Goal: Task Accomplishment & Management: Use online tool/utility

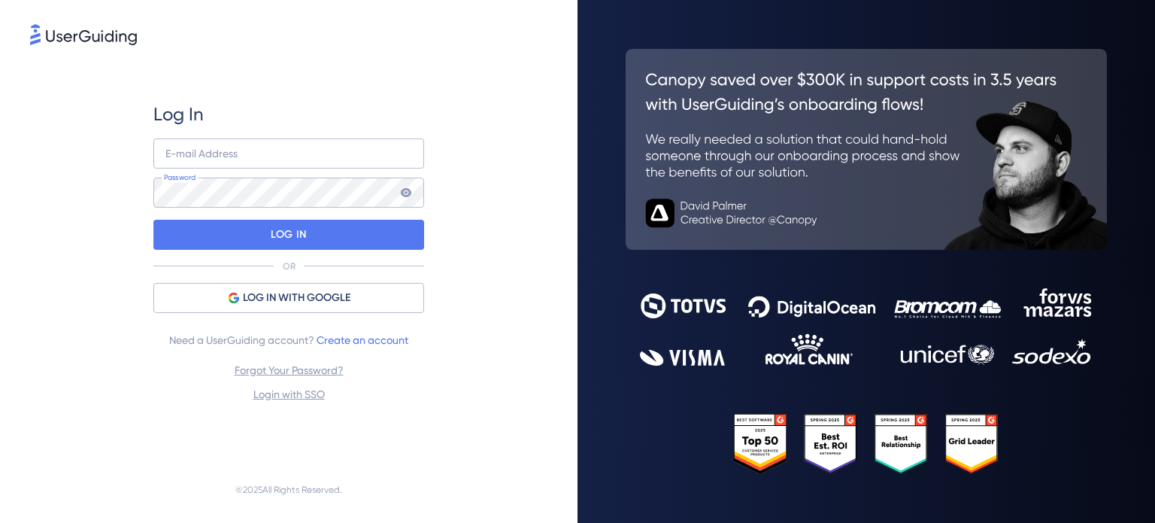
click at [317, 168] on div "E-mail Address Password" at bounding box center [288, 172] width 271 height 69
click at [316, 163] on input "email" at bounding box center [288, 153] width 271 height 30
type input "Finance@cloudways.com"
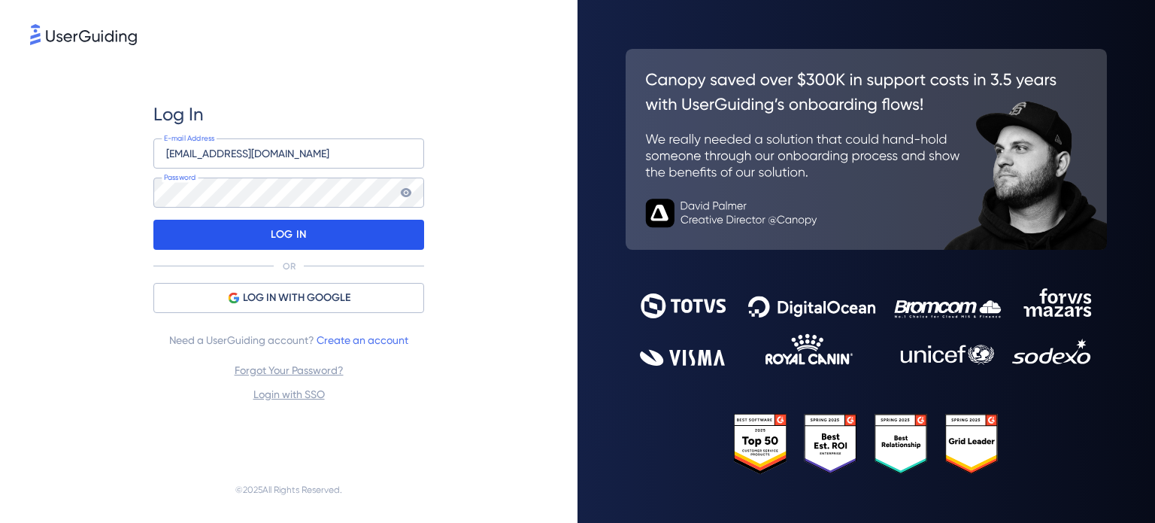
click at [346, 244] on div "LOG IN" at bounding box center [288, 235] width 271 height 30
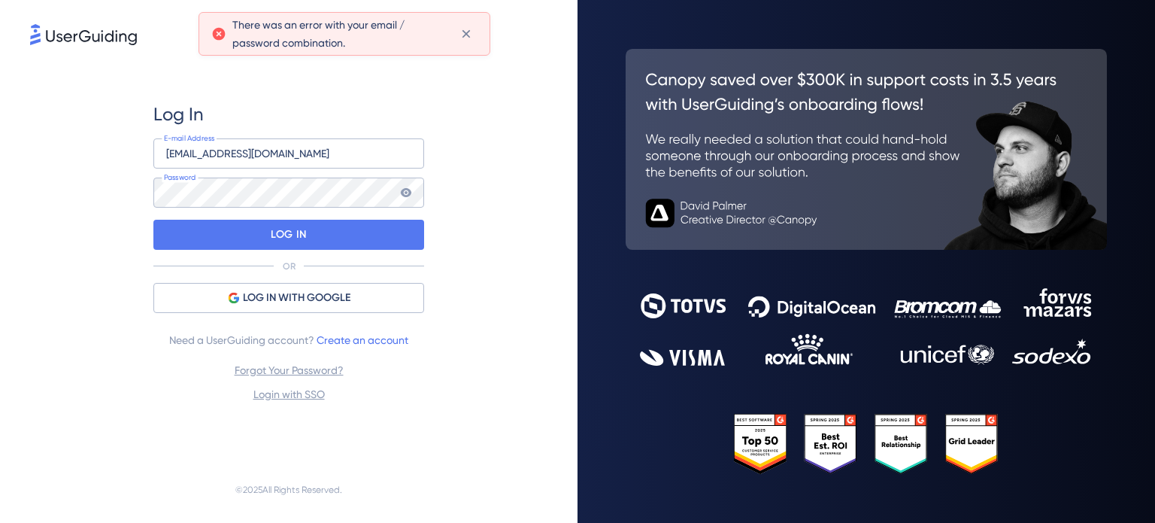
click at [269, 314] on div "Log In Finance@cloudways.com E-mail Address Password LOG IN OR LOG IN WITH GOOG…" at bounding box center [288, 252] width 271 height 301
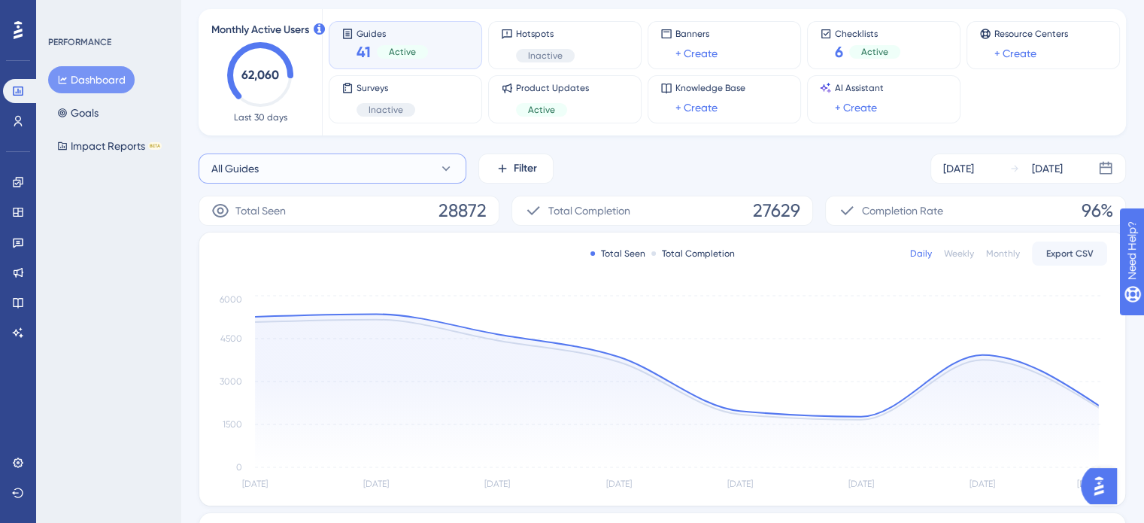
click at [353, 169] on button "All Guides" at bounding box center [333, 168] width 268 height 30
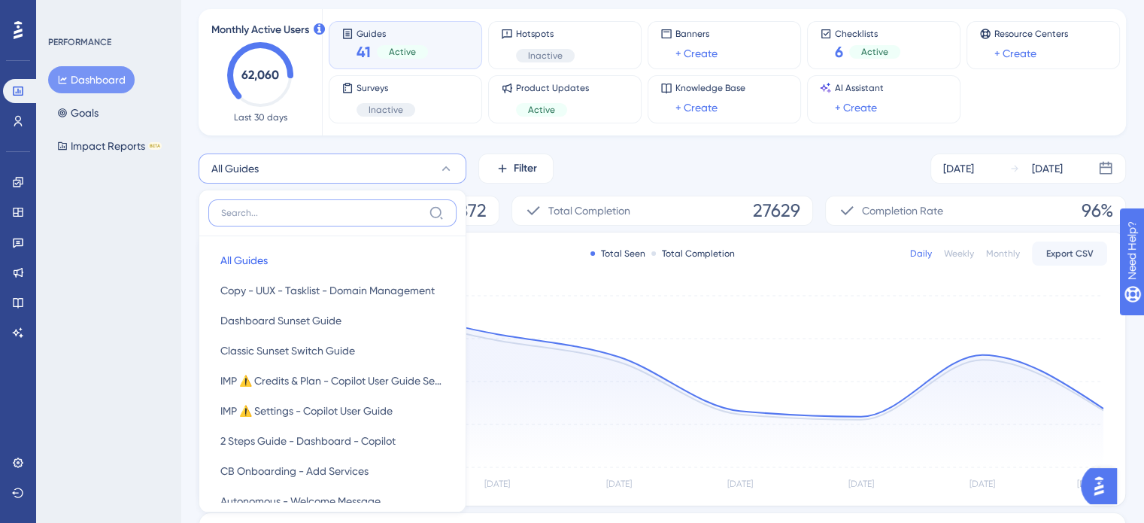
scroll to position [96, 0]
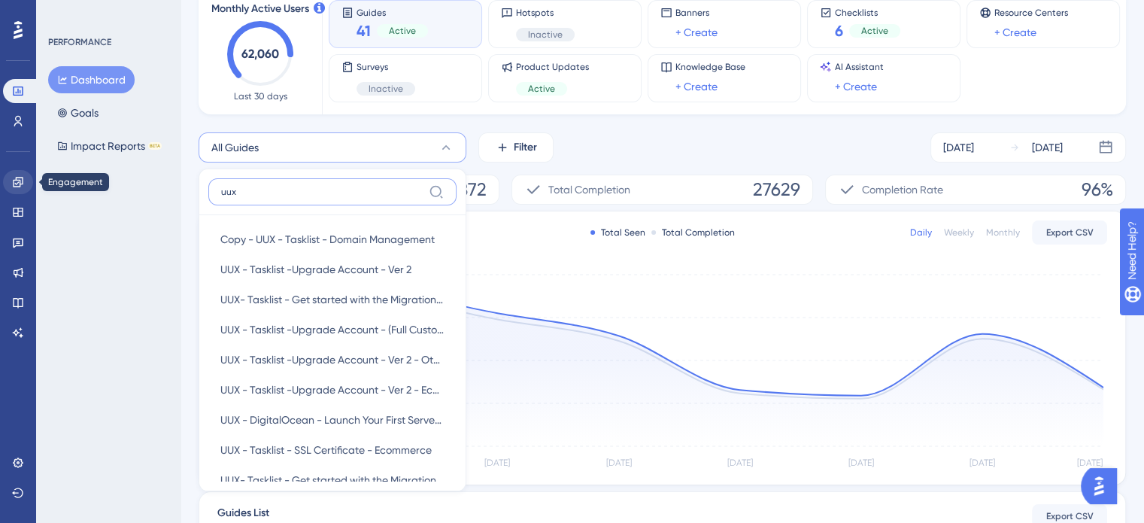
type input "uux"
click at [17, 179] on icon at bounding box center [18, 182] width 12 height 12
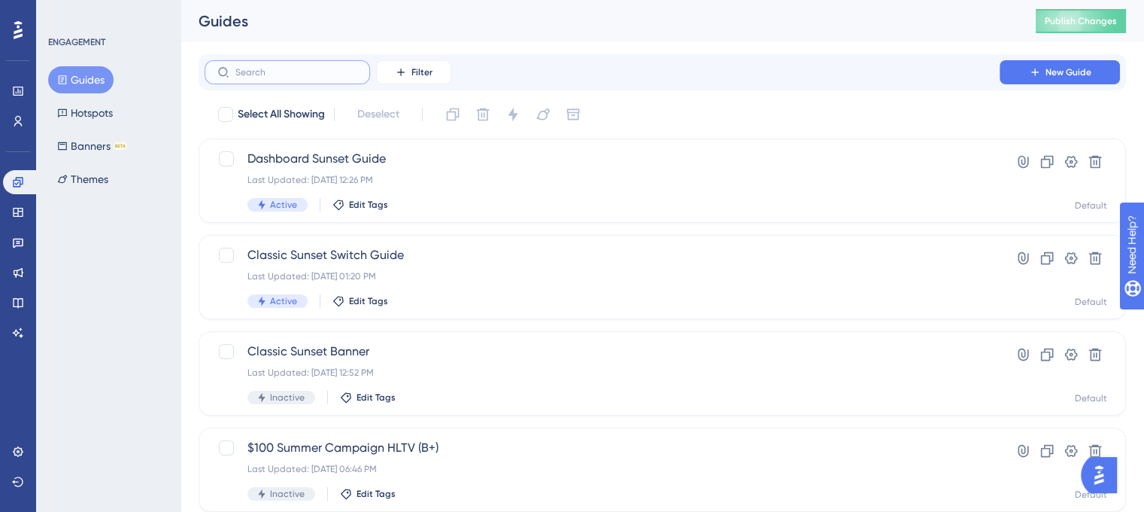
click at [341, 72] on input "text" at bounding box center [296, 72] width 122 height 11
paste input "Get started with the Migration Process Part 1"
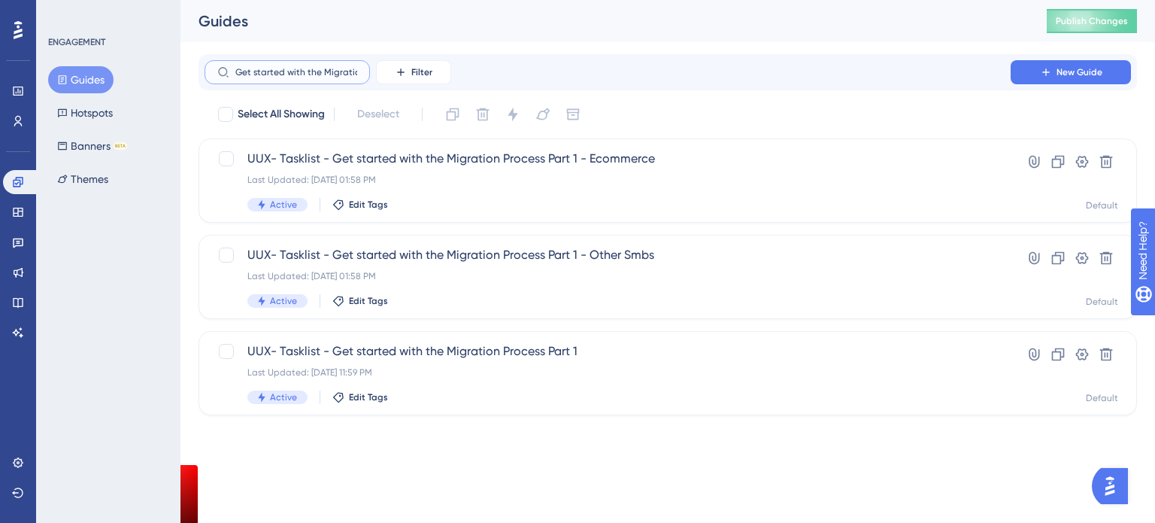
scroll to position [0, 61]
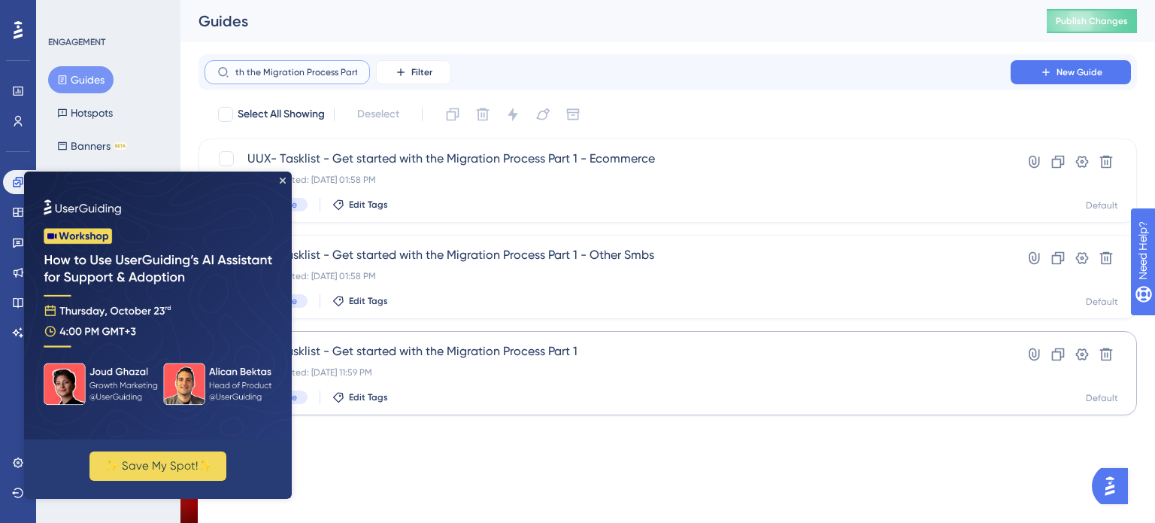
type input "Get started with the Migration Process Part 1"
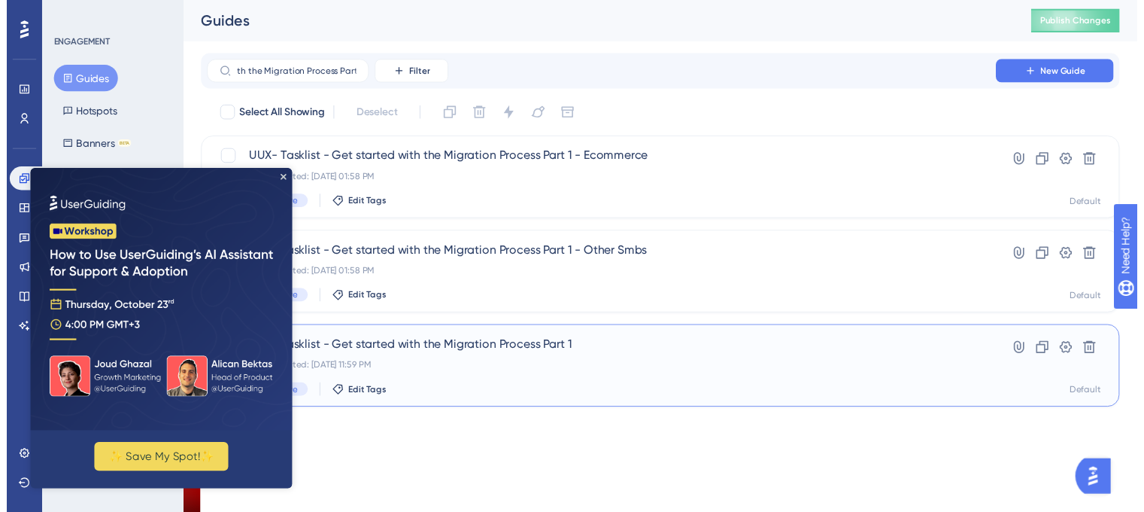
scroll to position [0, 0]
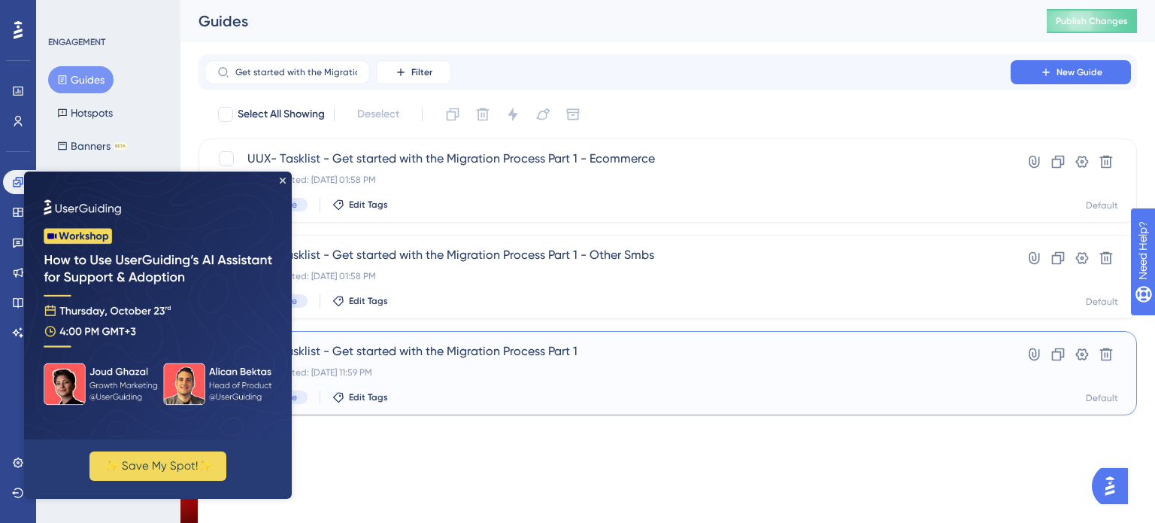
click at [402, 351] on span "UUX- Tasklist - Get started with the Migration Process Part 1" at bounding box center [607, 351] width 721 height 18
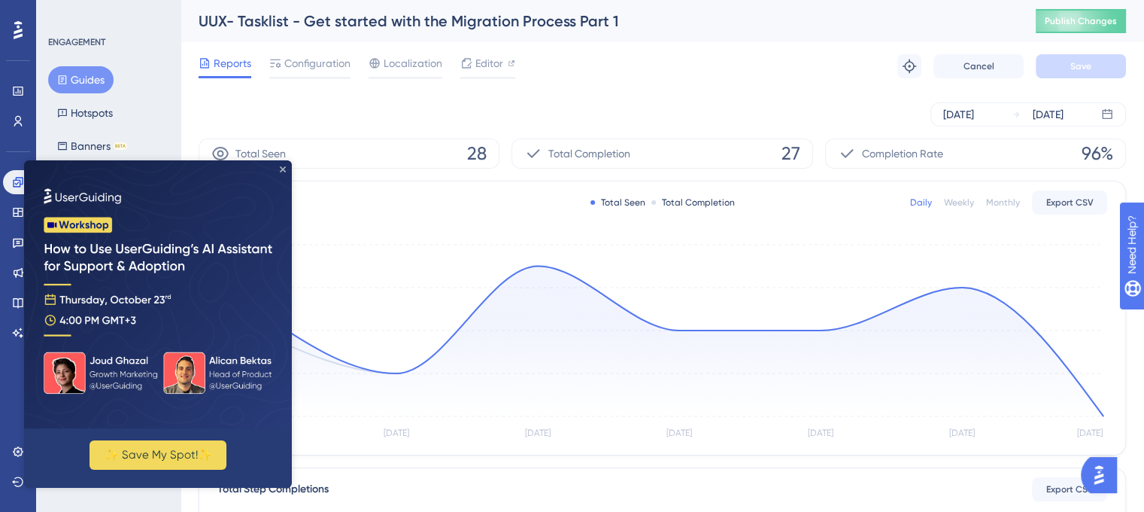
click at [282, 170] on icon "Close Preview" at bounding box center [283, 169] width 6 height 6
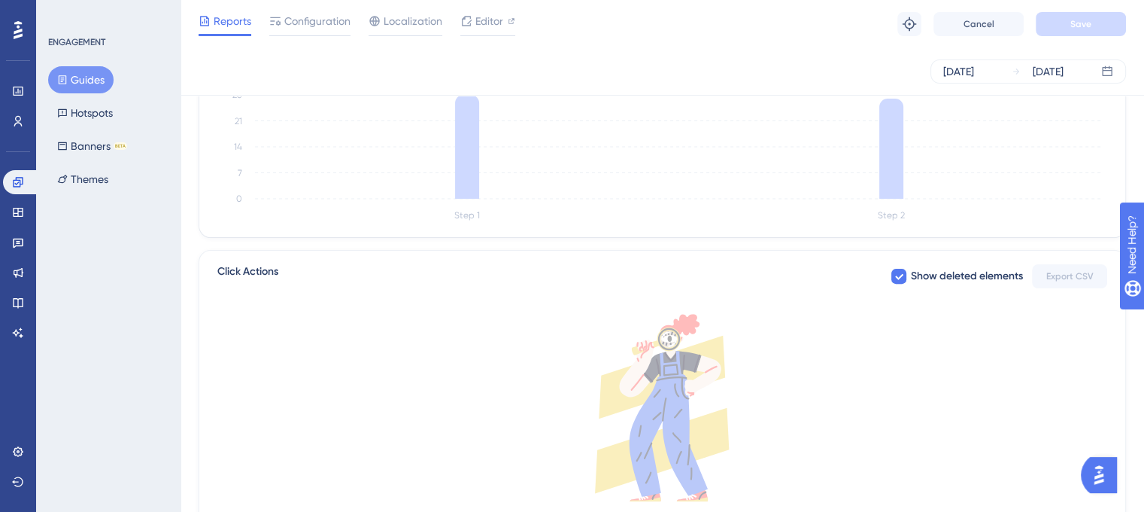
scroll to position [238, 0]
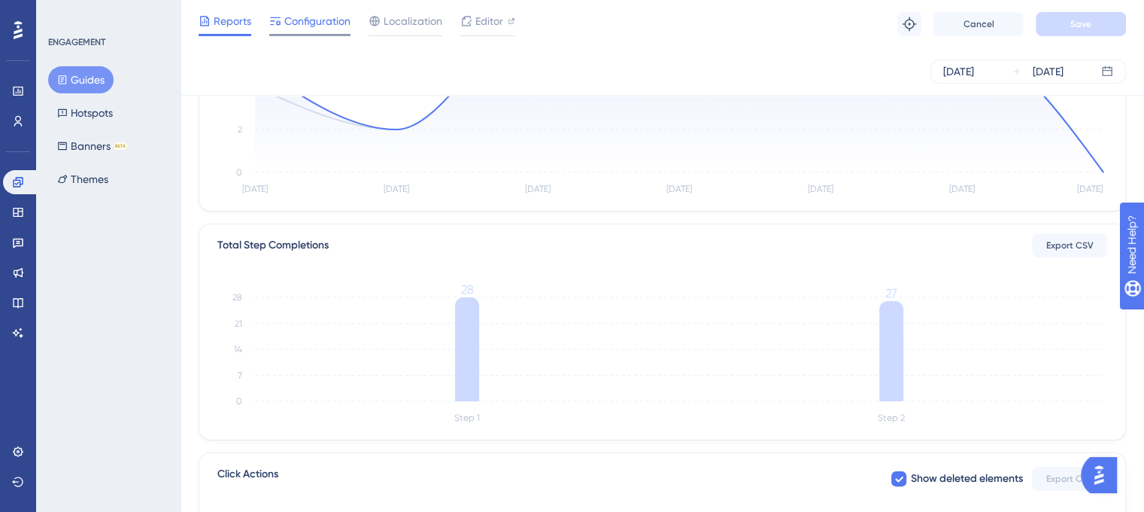
click at [295, 29] on span "Configuration" at bounding box center [317, 21] width 66 height 18
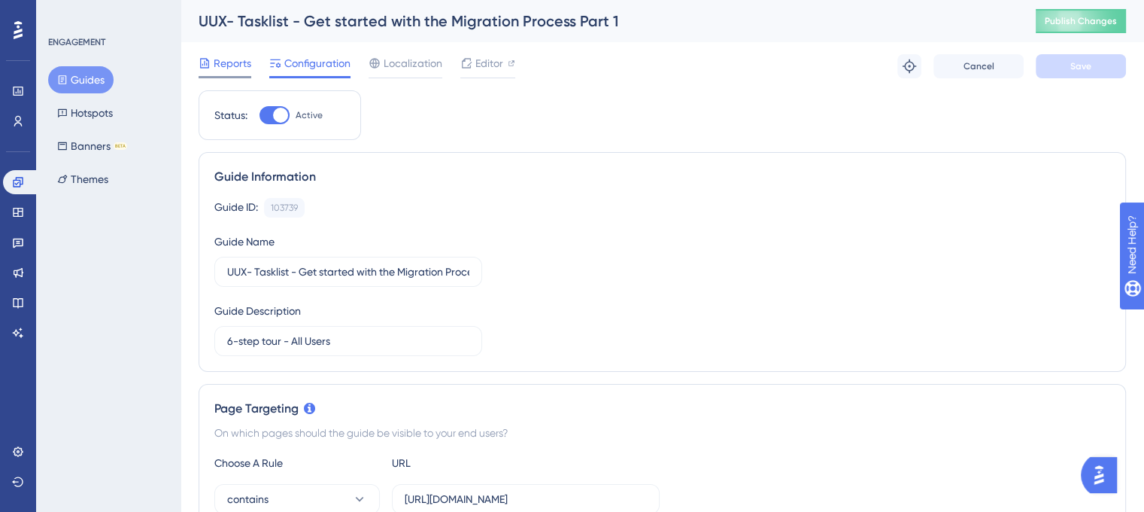
click at [237, 56] on span "Reports" at bounding box center [233, 63] width 38 height 18
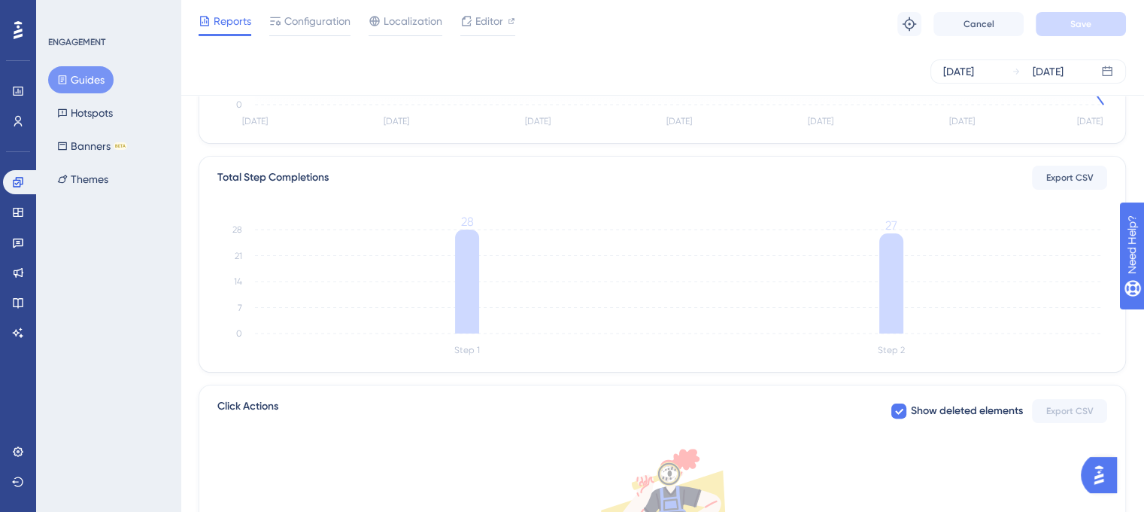
scroll to position [527, 0]
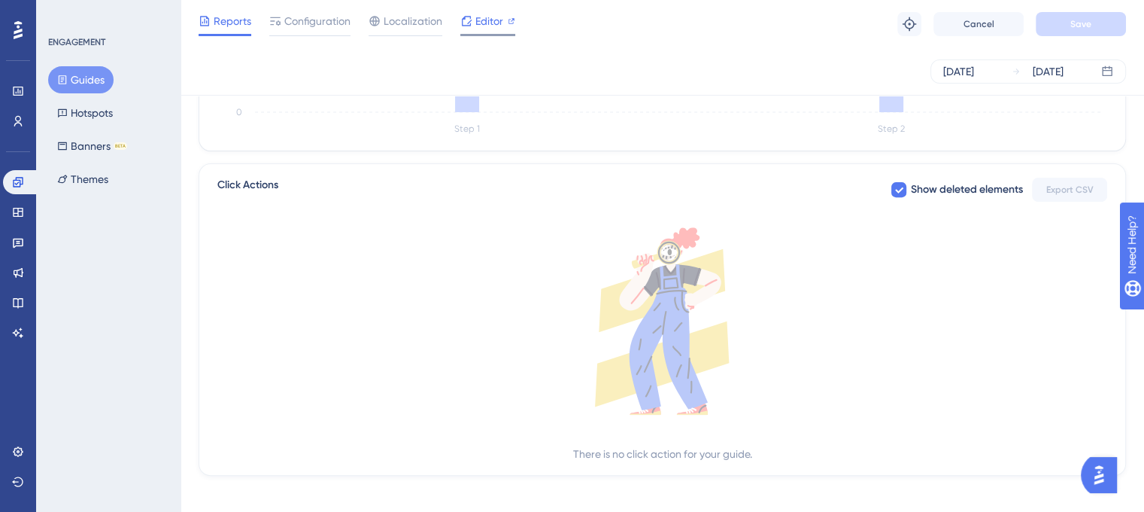
click at [492, 16] on span "Editor" at bounding box center [489, 21] width 28 height 18
click at [319, 21] on span "Configuration" at bounding box center [317, 21] width 66 height 18
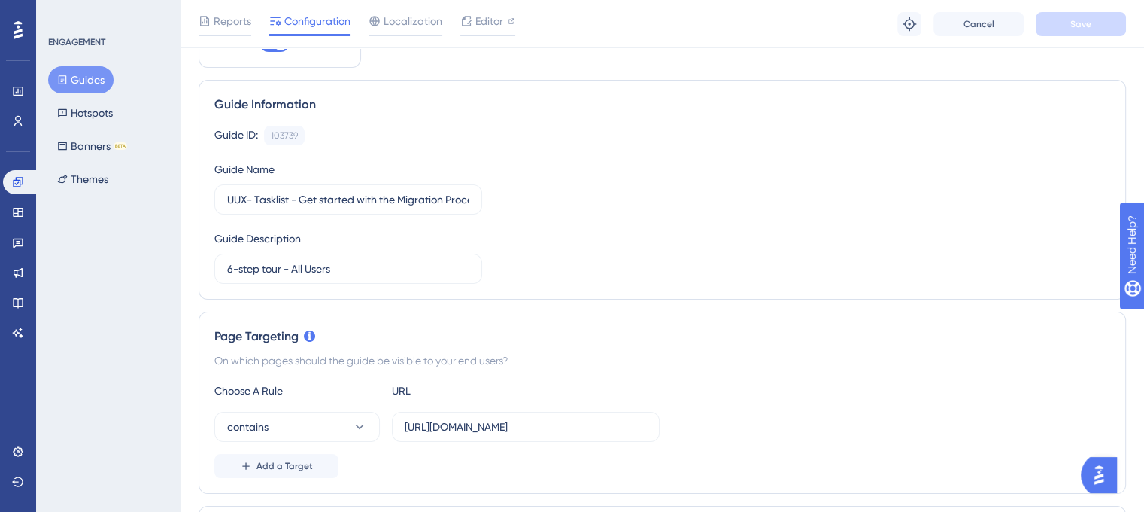
scroll to position [53, 0]
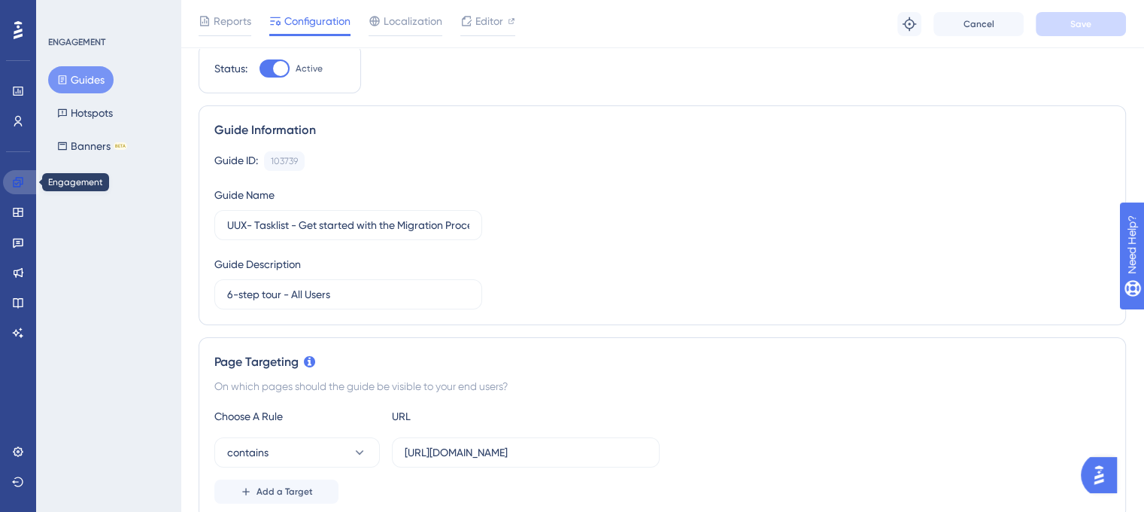
click at [33, 181] on link at bounding box center [21, 182] width 36 height 24
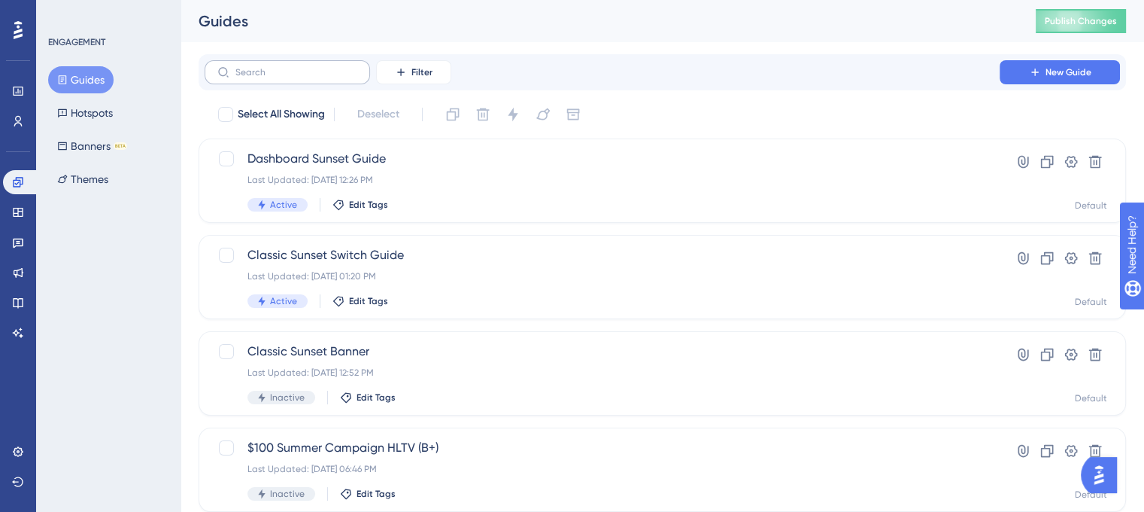
click at [335, 62] on label at bounding box center [287, 72] width 165 height 24
click at [335, 67] on input "text" at bounding box center [296, 72] width 122 height 11
paste input "Autonomous CSAT"
type input "Autonomous CSAT"
checkbox input "true"
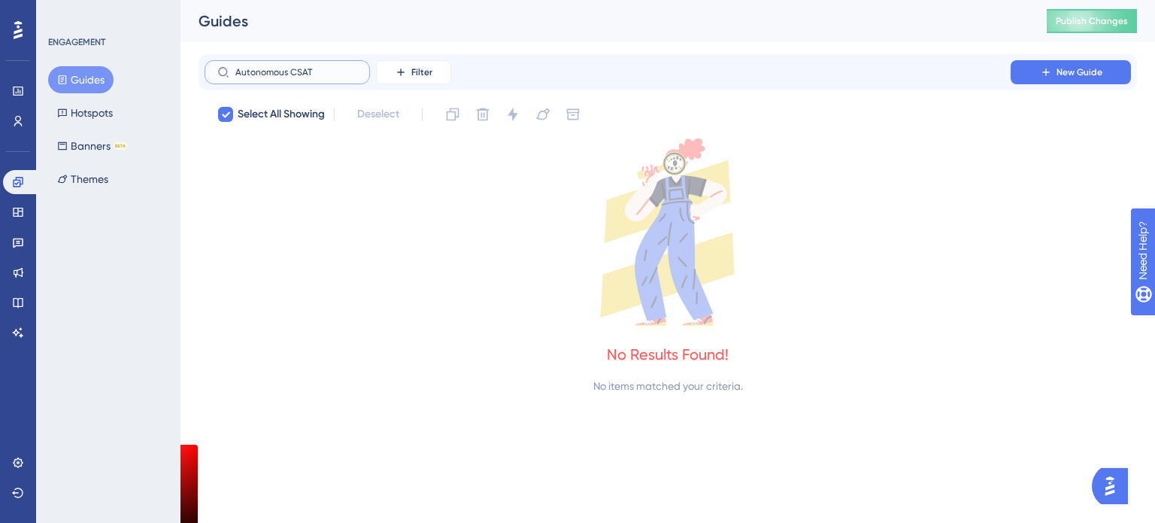
click at [337, 70] on input "Autonomous CSAT" at bounding box center [296, 72] width 122 height 11
type input "Autonomous"
checkbox input "false"
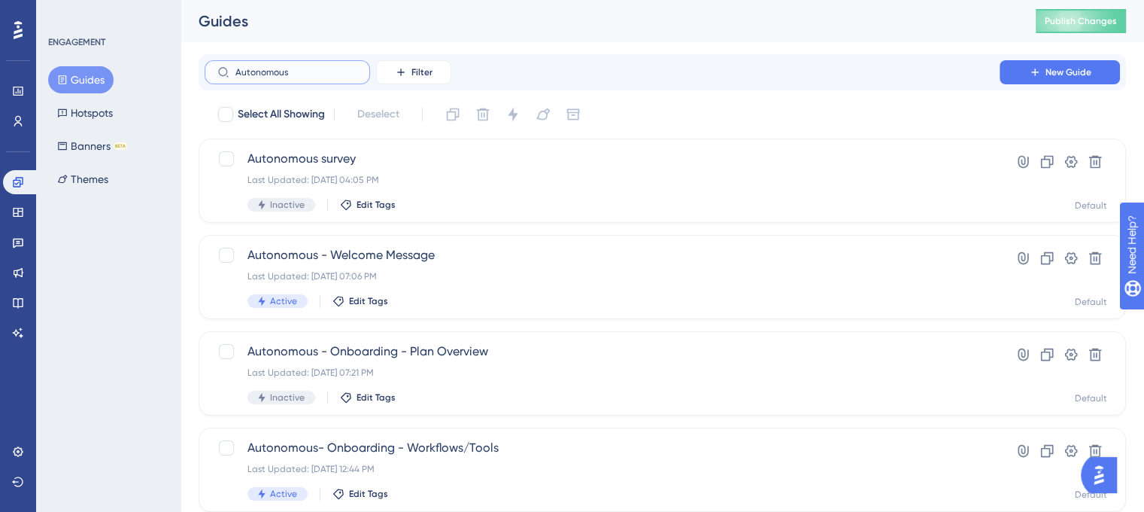
click at [298, 71] on input "Autonomous" at bounding box center [296, 72] width 122 height 11
paste input "CSAT"
type input "Autonomous CSAT"
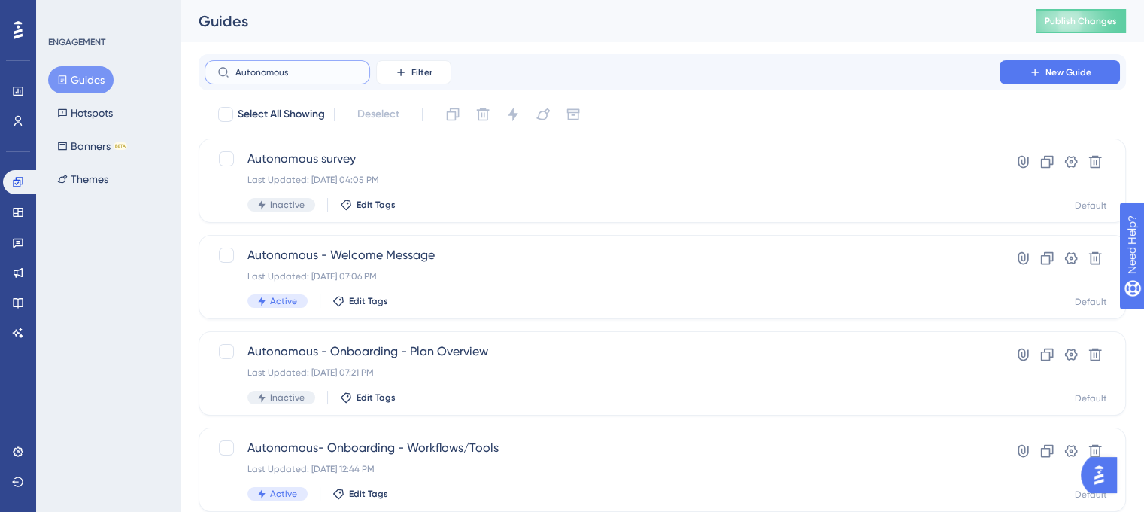
checkbox input "true"
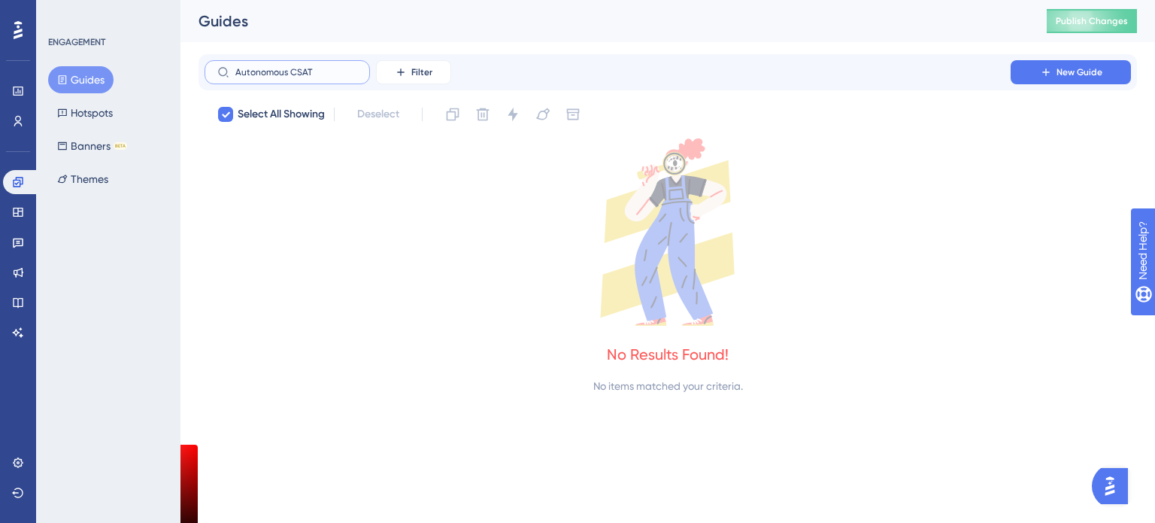
click at [311, 68] on input "Autonomous CSAT" at bounding box center [296, 72] width 122 height 11
paste input "Copilot - Touchpoint Feedback"
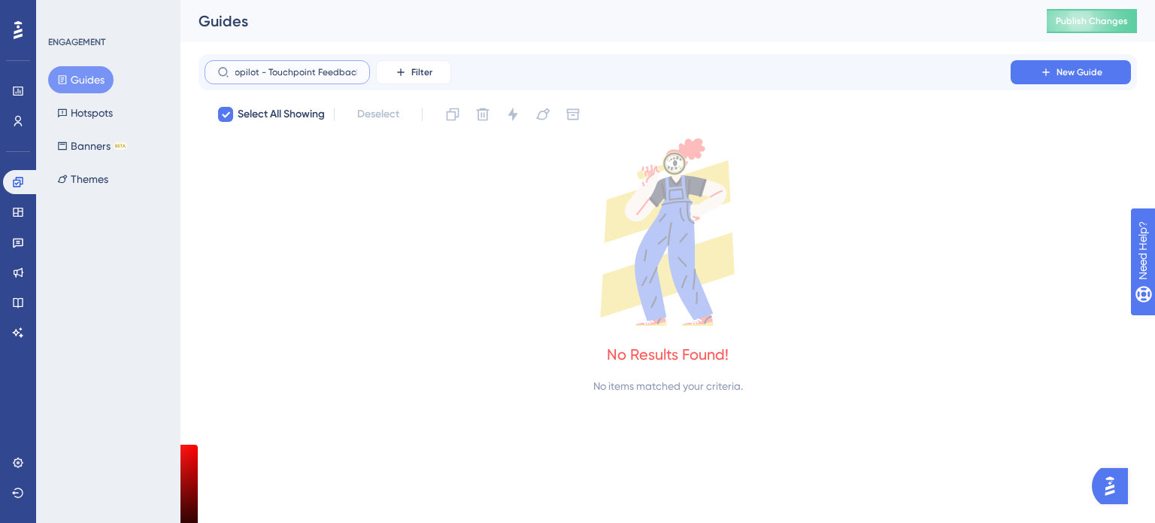
type input "Copilot - Touchpoint Feedback"
click at [6, 194] on div "Engagement Widgets Feedback Product Updates Knowledge Base AI Assistant" at bounding box center [18, 257] width 30 height 175
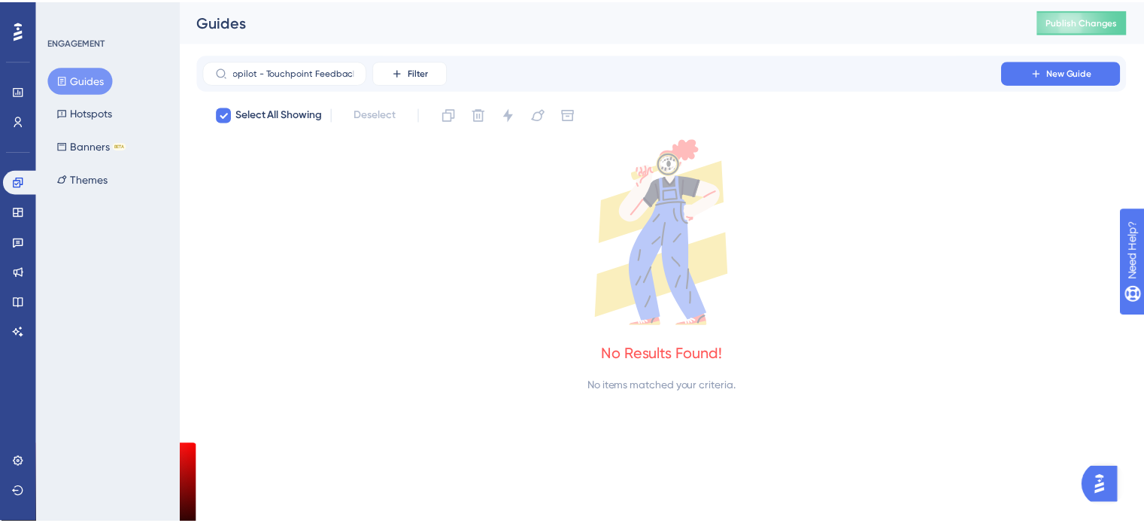
scroll to position [0, 0]
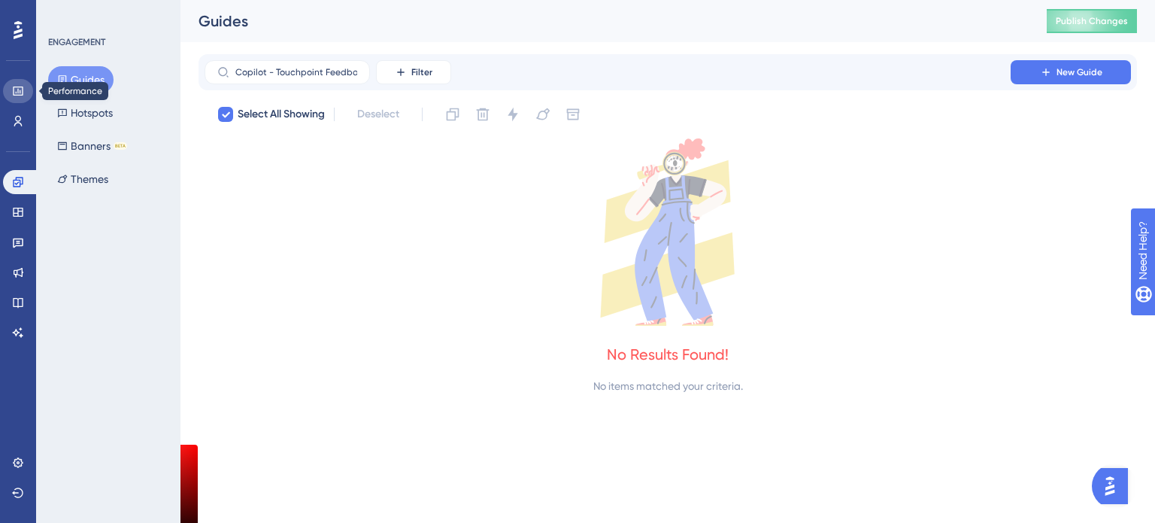
click at [13, 87] on icon at bounding box center [18, 91] width 10 height 9
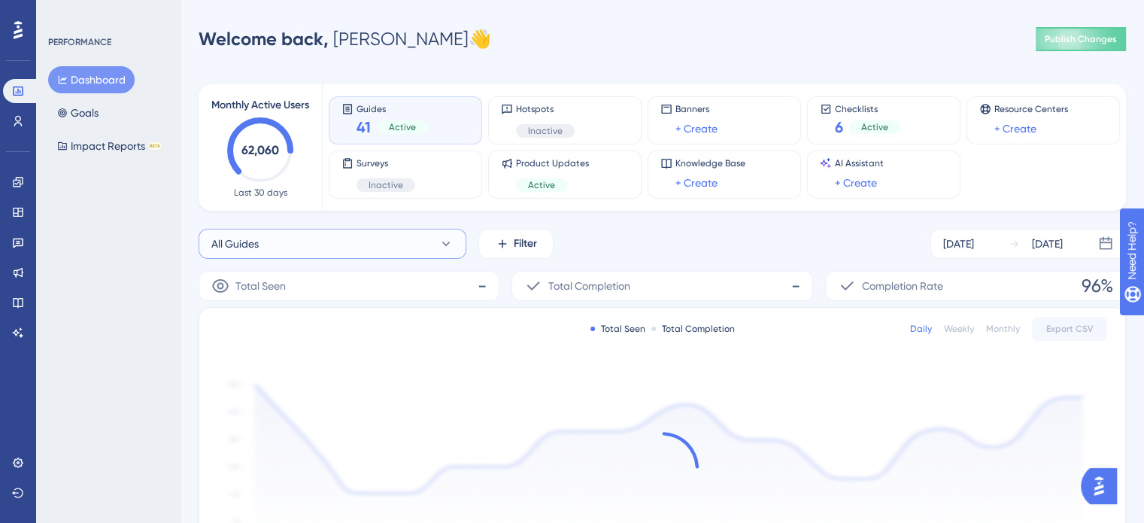
click at [396, 246] on button "All Guides" at bounding box center [333, 244] width 268 height 30
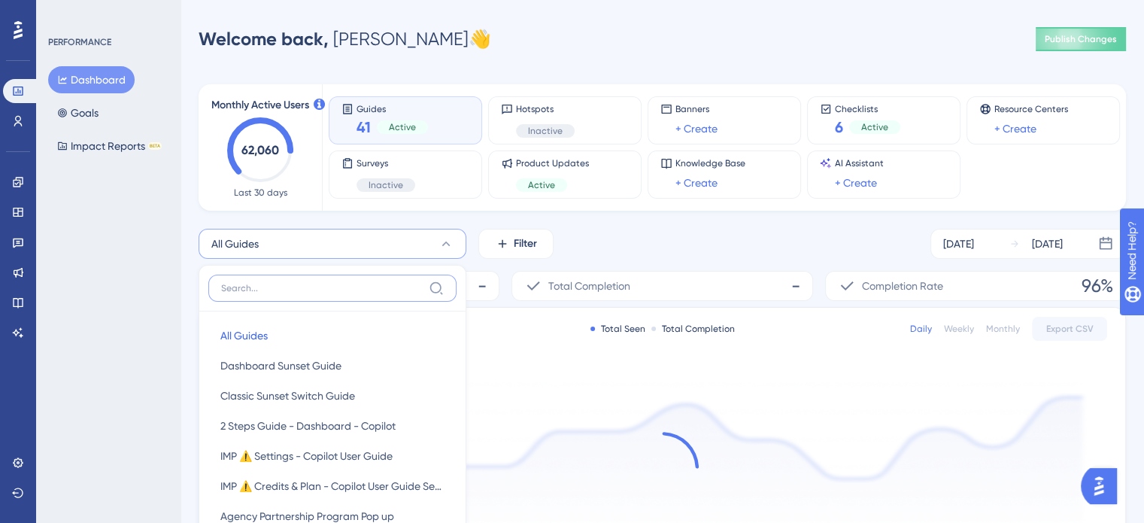
scroll to position [54, 0]
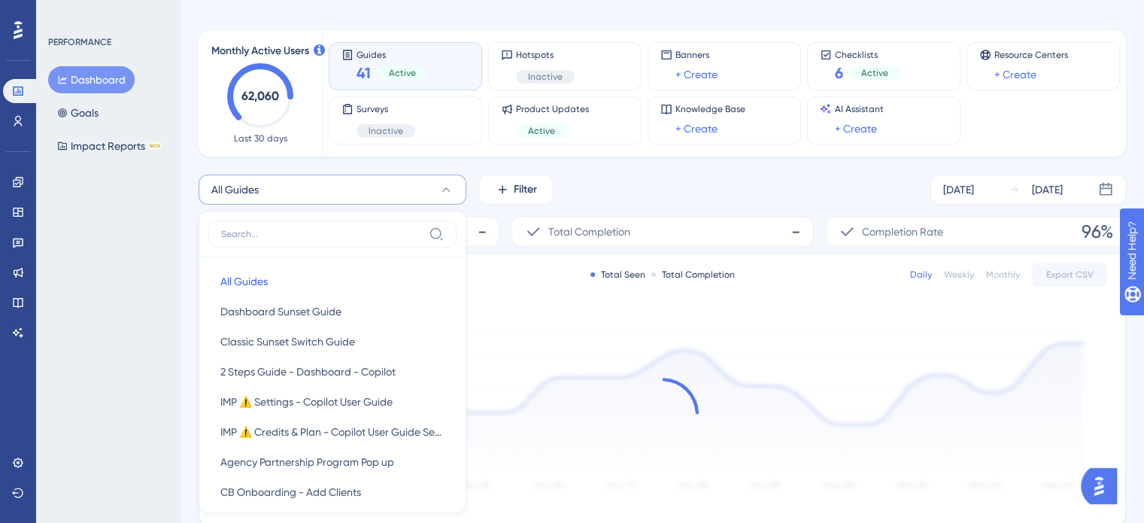
click at [383, 243] on label at bounding box center [332, 233] width 248 height 27
click at [383, 240] on input at bounding box center [322, 234] width 202 height 12
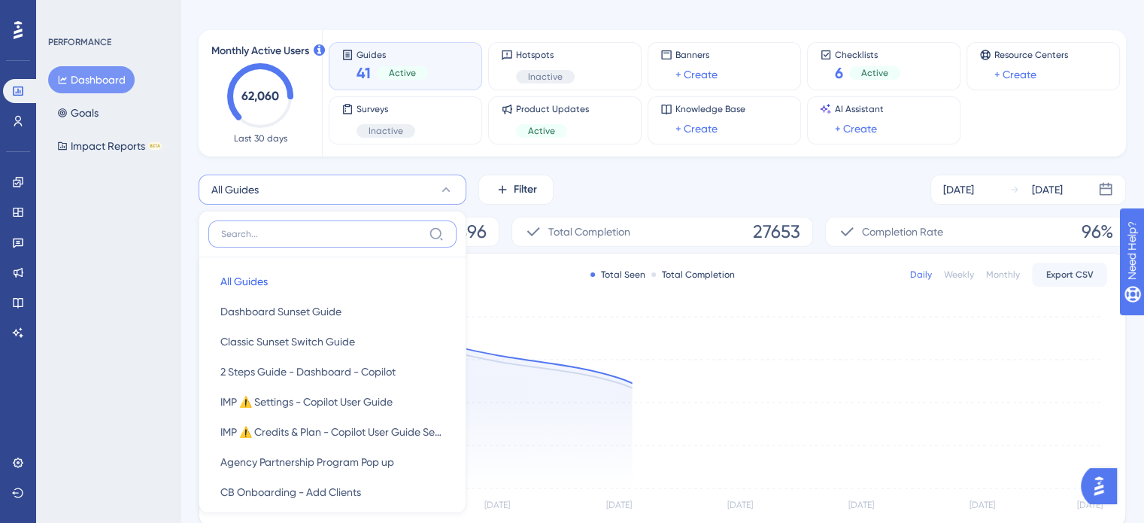
paste input "Copilot - Touchpoint Feedback"
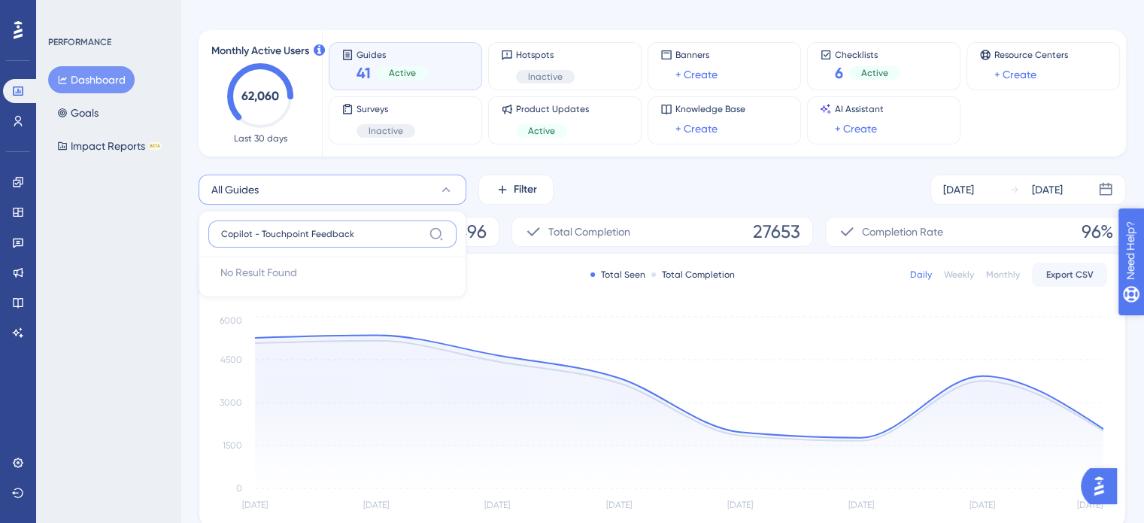
type input "Copilot - Touchpoint Feedback"
click at [341, 194] on button "All Guides" at bounding box center [333, 190] width 268 height 30
click at [349, 195] on button "All Guides" at bounding box center [333, 190] width 268 height 30
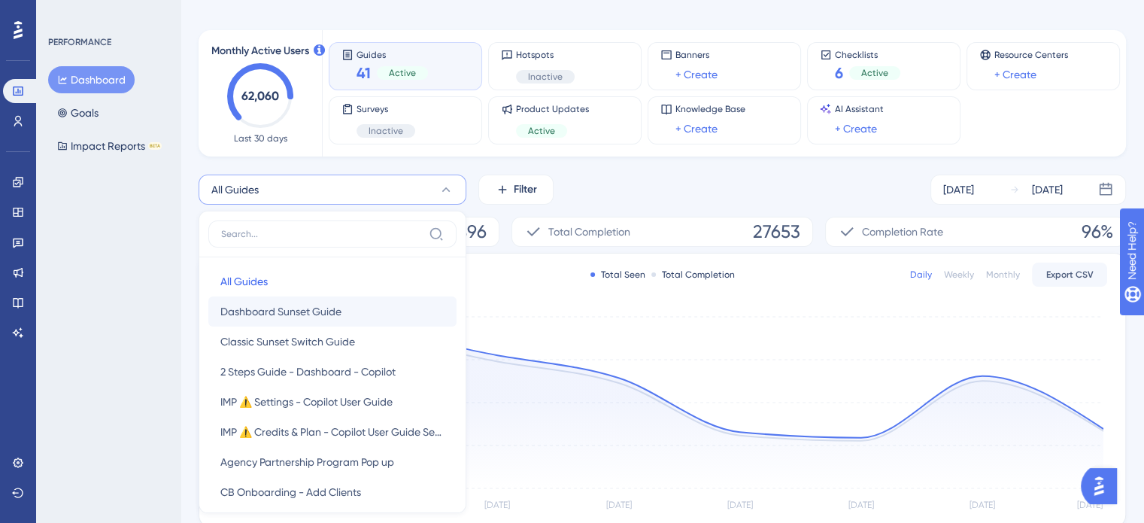
scroll to position [124, 0]
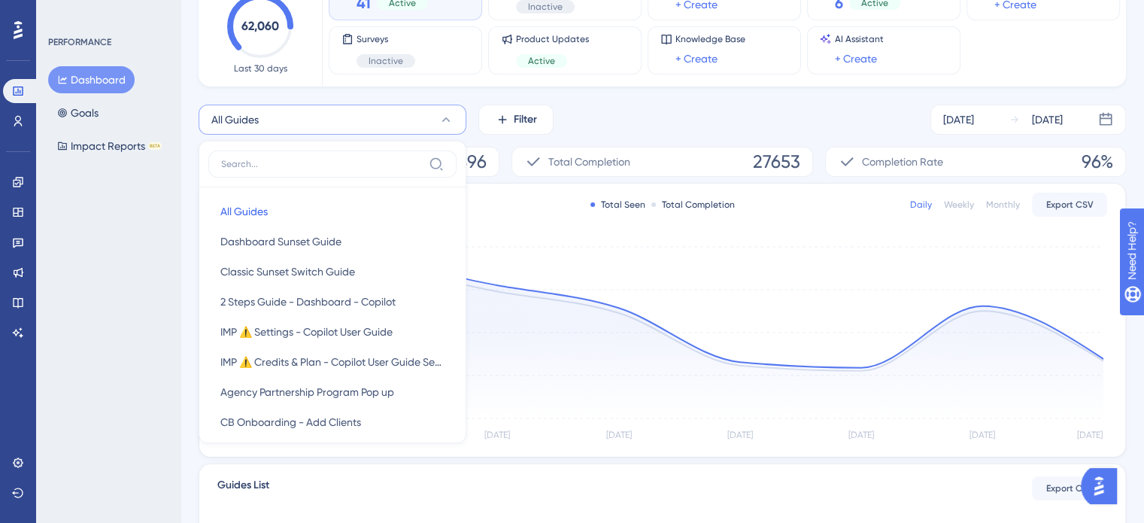
click at [348, 170] on label at bounding box center [332, 163] width 248 height 27
click at [348, 170] on input at bounding box center [322, 164] width 202 height 12
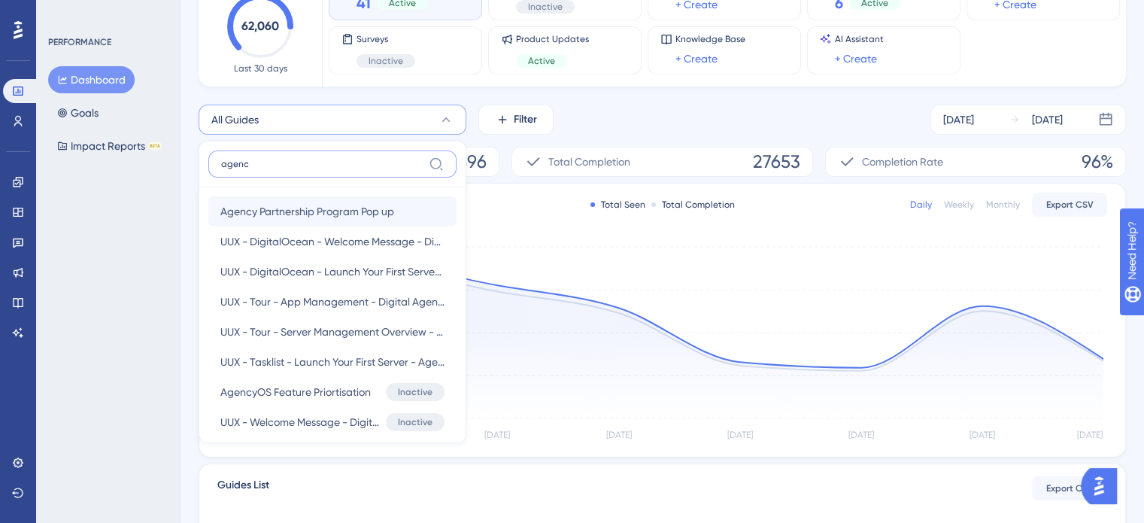
type input "agenc"
click at [268, 207] on span "Agency Partnership Program Pop up" at bounding box center [307, 211] width 174 height 18
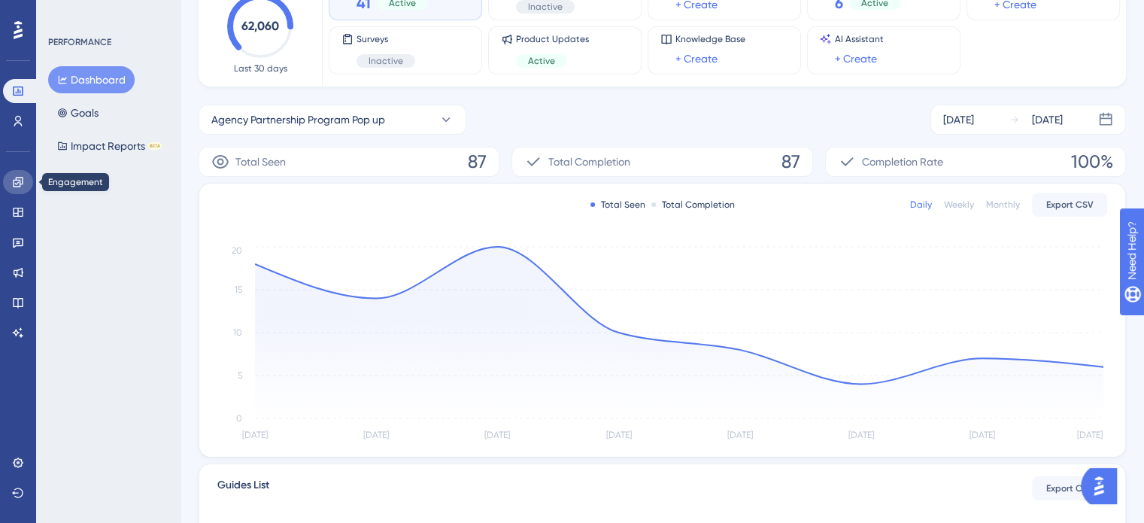
click at [15, 187] on link at bounding box center [18, 182] width 30 height 24
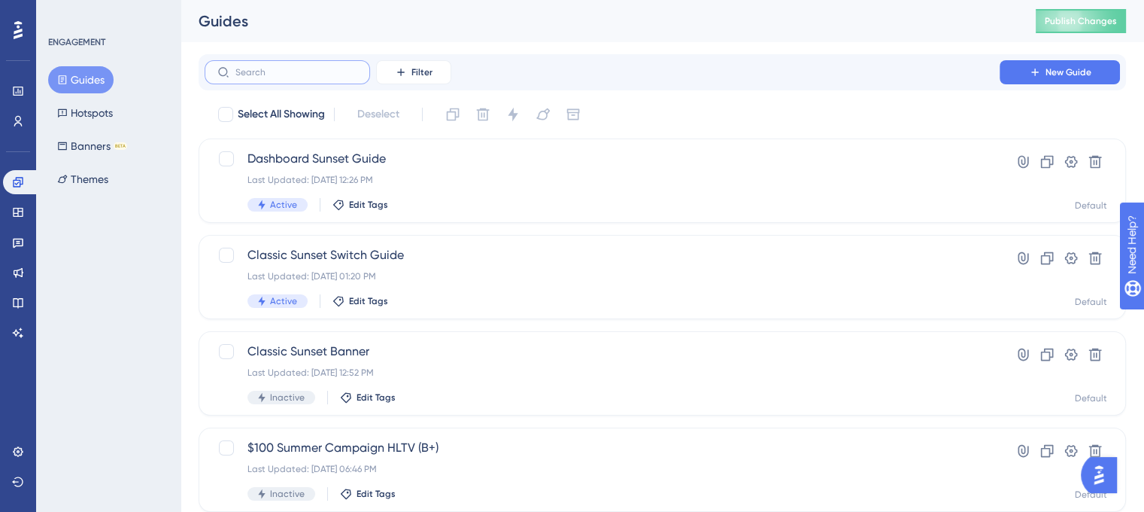
click at [268, 74] on input "text" at bounding box center [296, 72] width 122 height 11
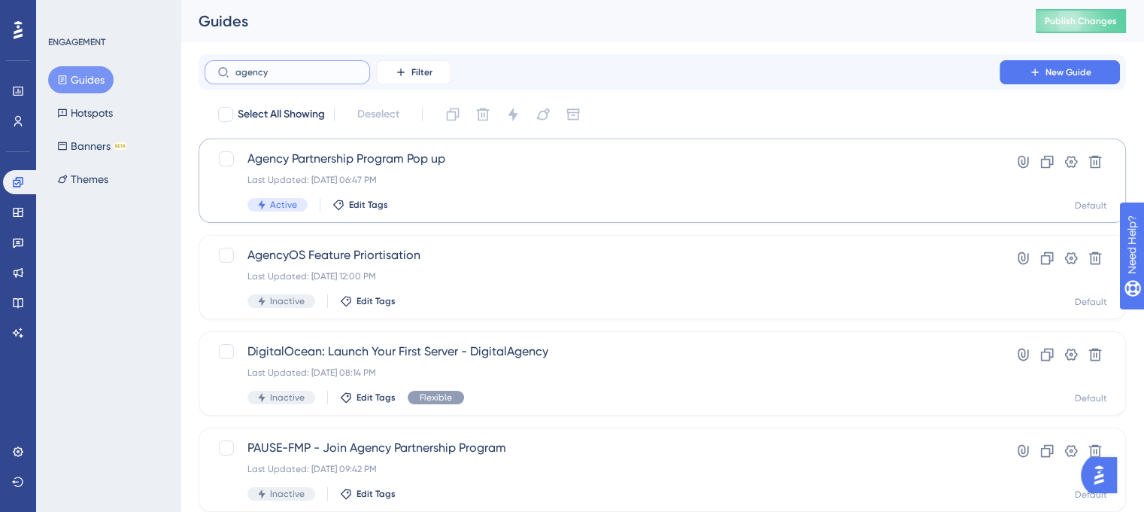
type input "agency"
click at [271, 166] on div "Agency Partnership Program Pop up Last Updated: Sep 22 2025, 06:47 PM Active Ed…" at bounding box center [601, 181] width 709 height 62
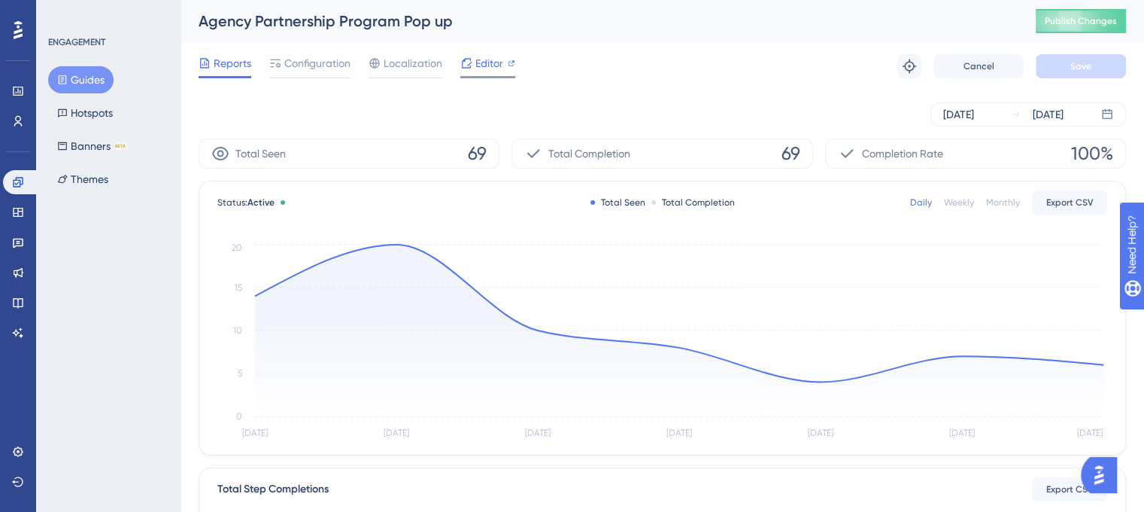
click at [474, 56] on div "Editor" at bounding box center [487, 63] width 55 height 18
click at [385, 59] on span "Localization" at bounding box center [413, 63] width 59 height 18
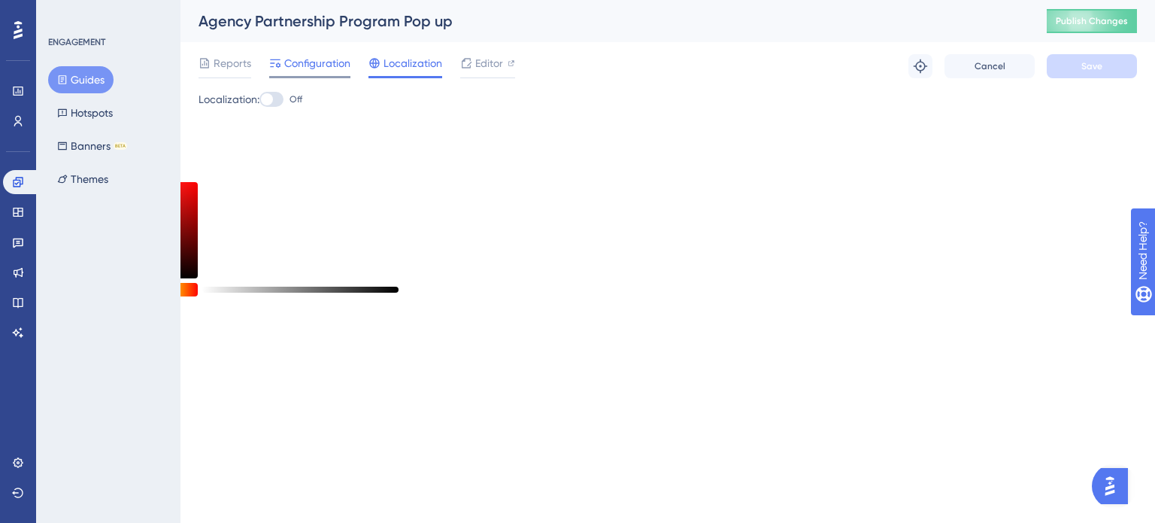
drag, startPoint x: 324, startPoint y: 61, endPoint x: 513, endPoint y: 74, distance: 189.2
click at [326, 61] on span "Configuration" at bounding box center [317, 63] width 66 height 18
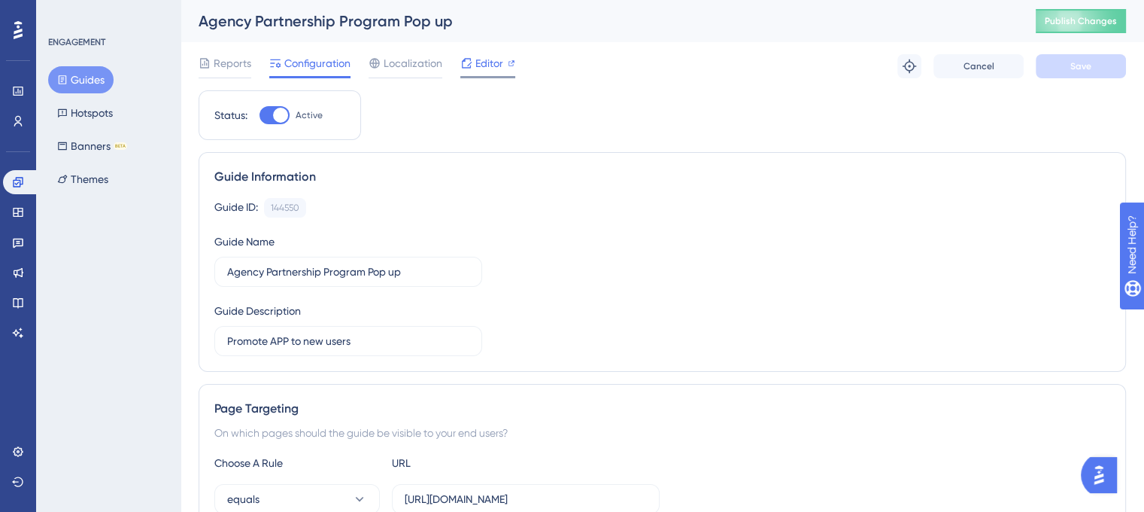
click at [516, 71] on div "Reports Configuration Localization Editor Troubleshoot Cancel Save" at bounding box center [663, 66] width 928 height 48
click at [490, 74] on div "Editor" at bounding box center [487, 66] width 55 height 24
click at [420, 52] on div "Reports Configuration Localization Editor Troubleshoot Cancel Save" at bounding box center [663, 66] width 928 height 48
click at [421, 63] on span "Localization" at bounding box center [413, 63] width 59 height 18
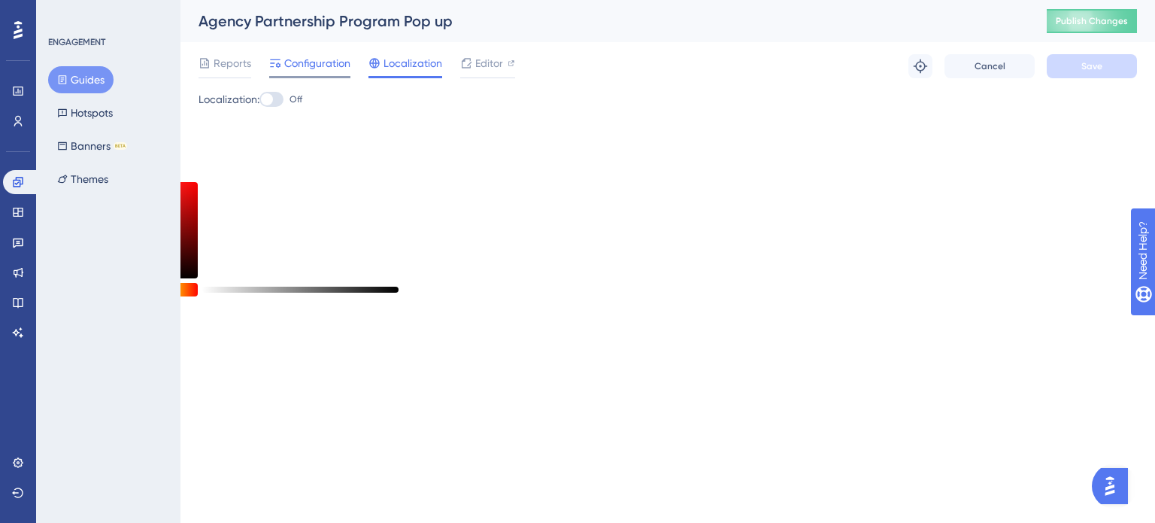
click at [322, 74] on div "Configuration" at bounding box center [309, 66] width 81 height 24
click at [319, 65] on span "Configuration" at bounding box center [317, 63] width 66 height 18
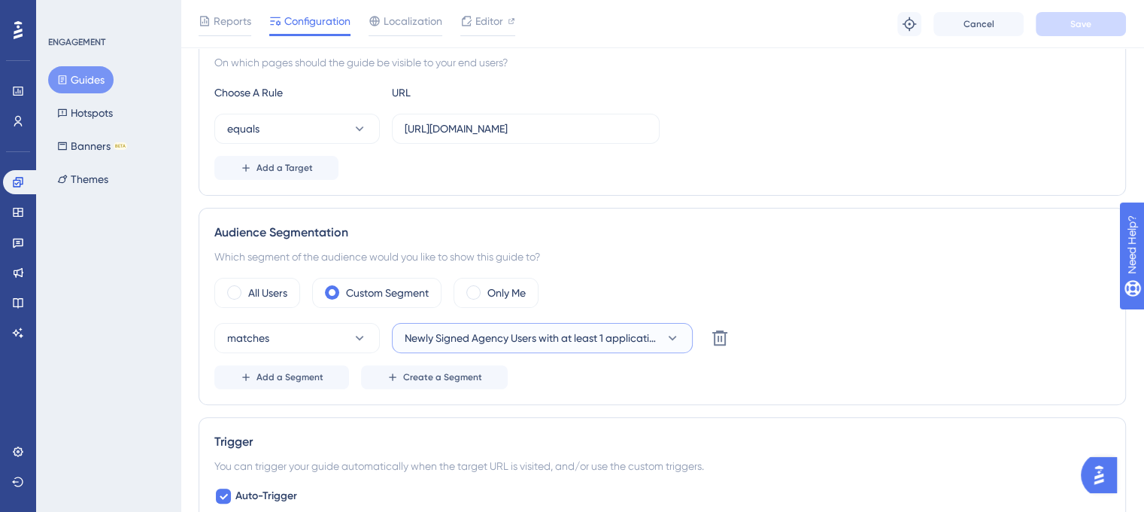
click at [674, 336] on icon at bounding box center [672, 337] width 15 height 15
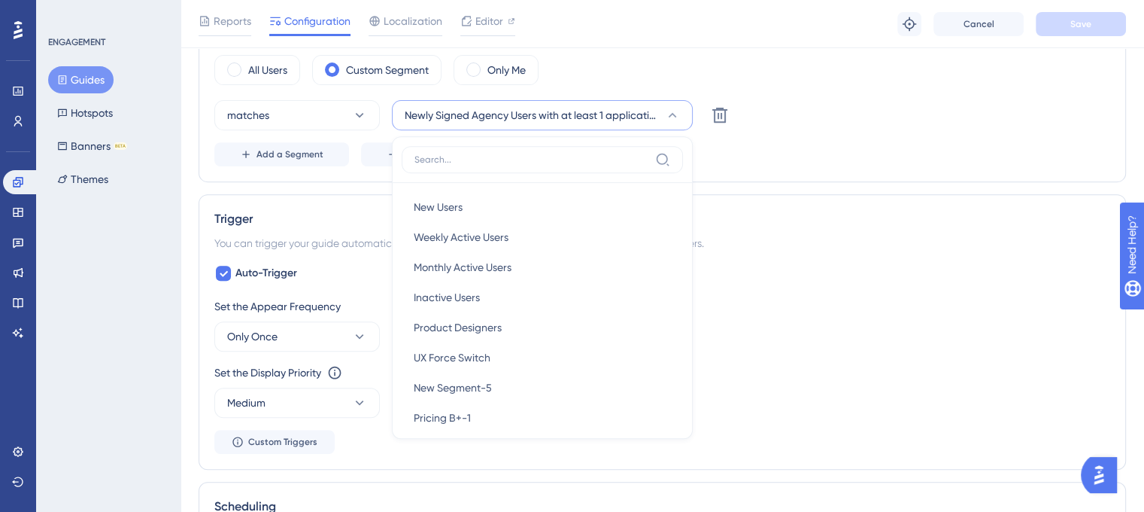
click at [750, 247] on div "You can trigger your guide automatically when the target URL is visited, and/or…" at bounding box center [662, 243] width 896 height 18
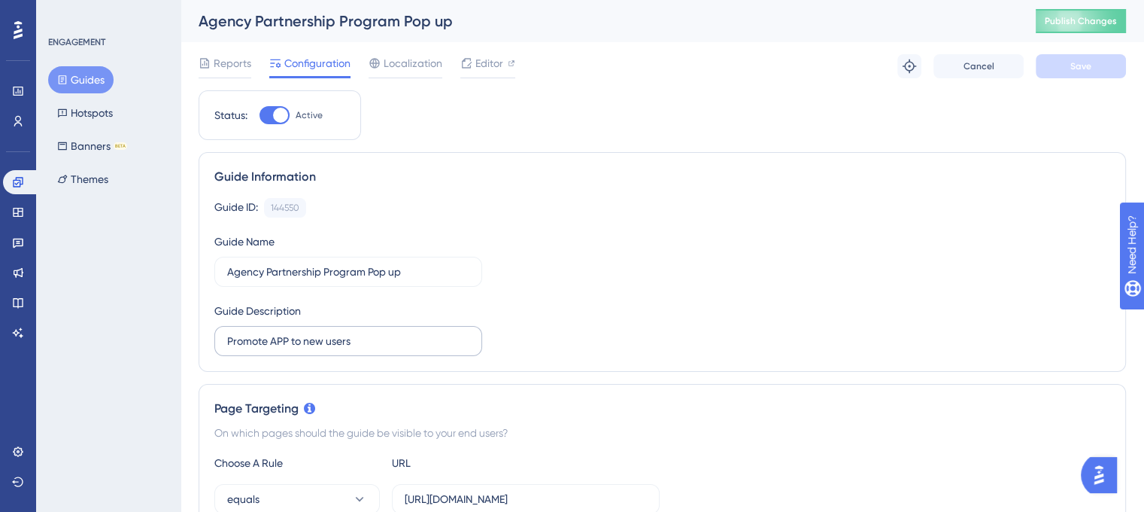
scroll to position [376, 0]
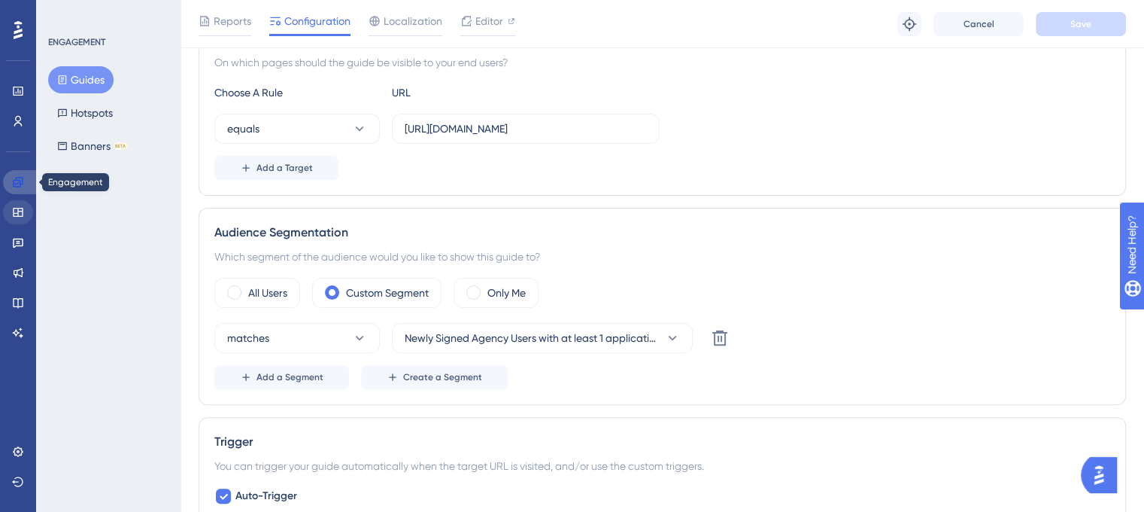
click at [16, 192] on link at bounding box center [21, 182] width 36 height 24
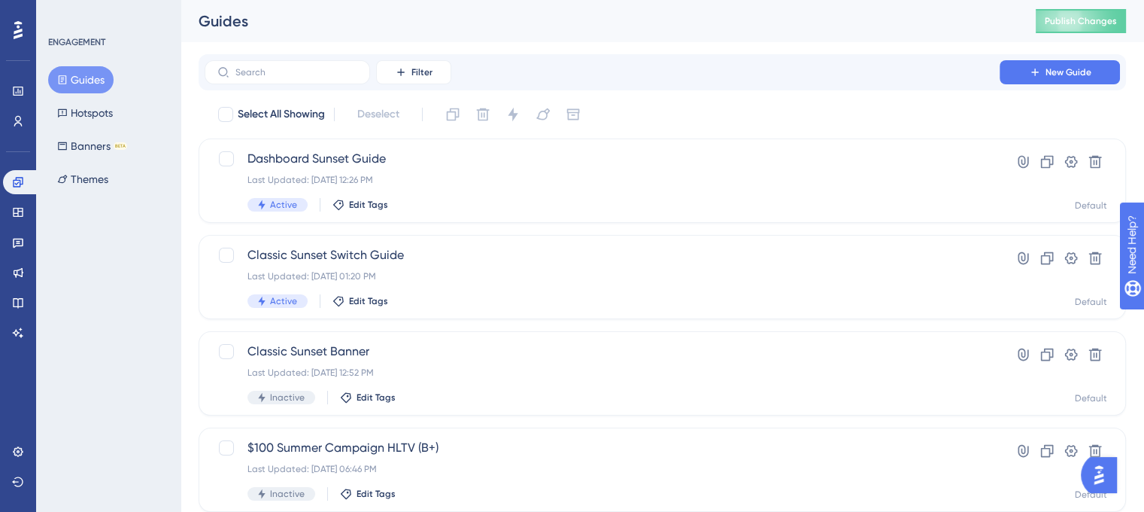
click at [284, 77] on input "text" at bounding box center [296, 72] width 122 height 11
paste input "CB Onboarding"
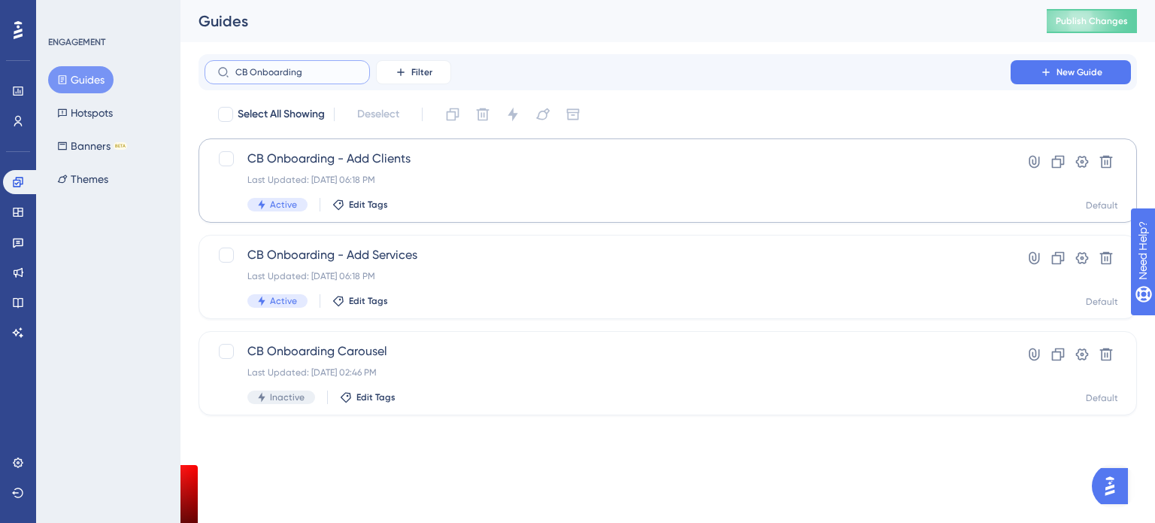
type input "CB Onboarding"
click at [382, 158] on span "CB Onboarding - Add Clients" at bounding box center [607, 159] width 721 height 18
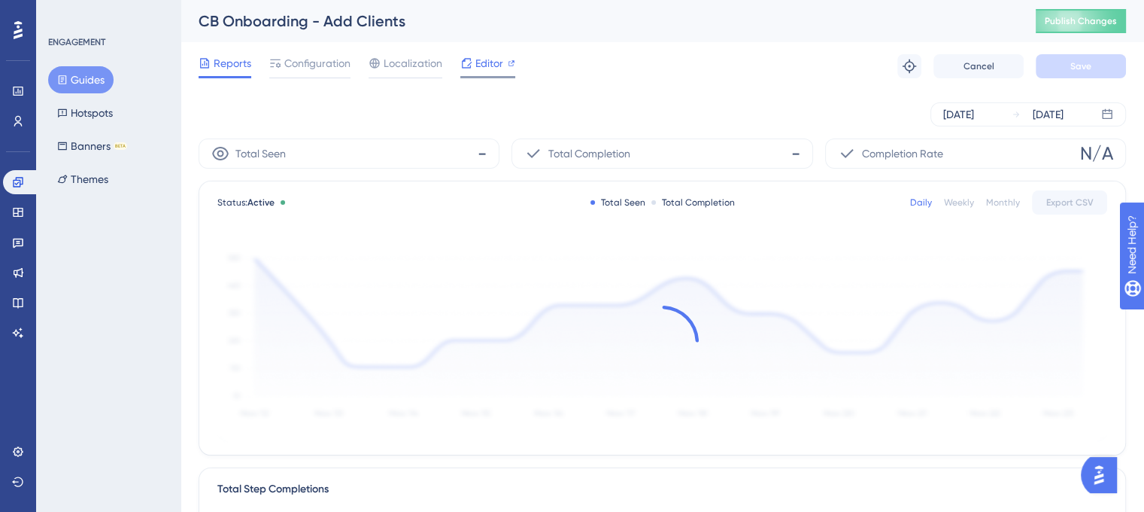
click at [468, 71] on div at bounding box center [466, 63] width 12 height 18
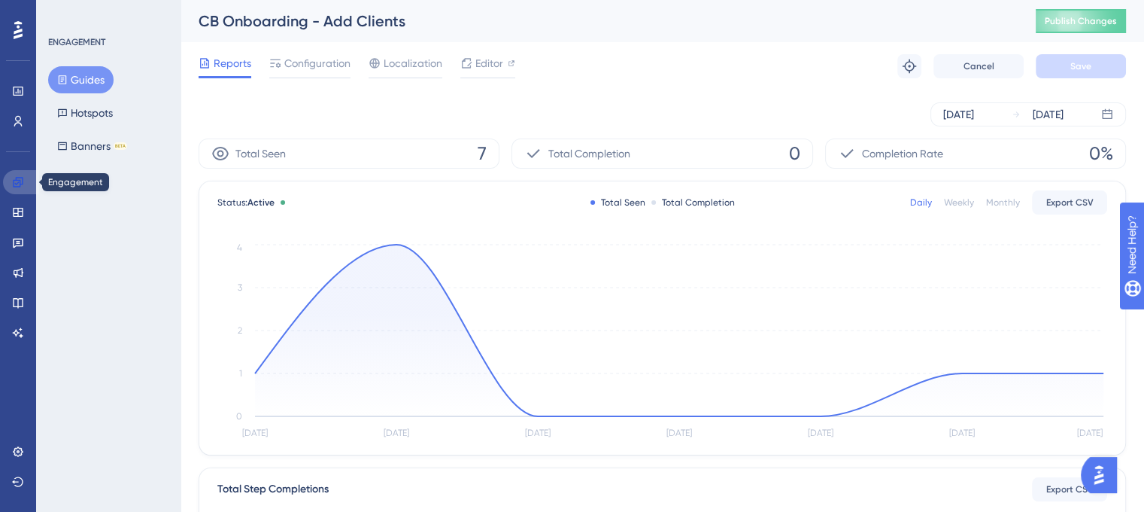
click at [15, 179] on icon at bounding box center [18, 182] width 12 height 12
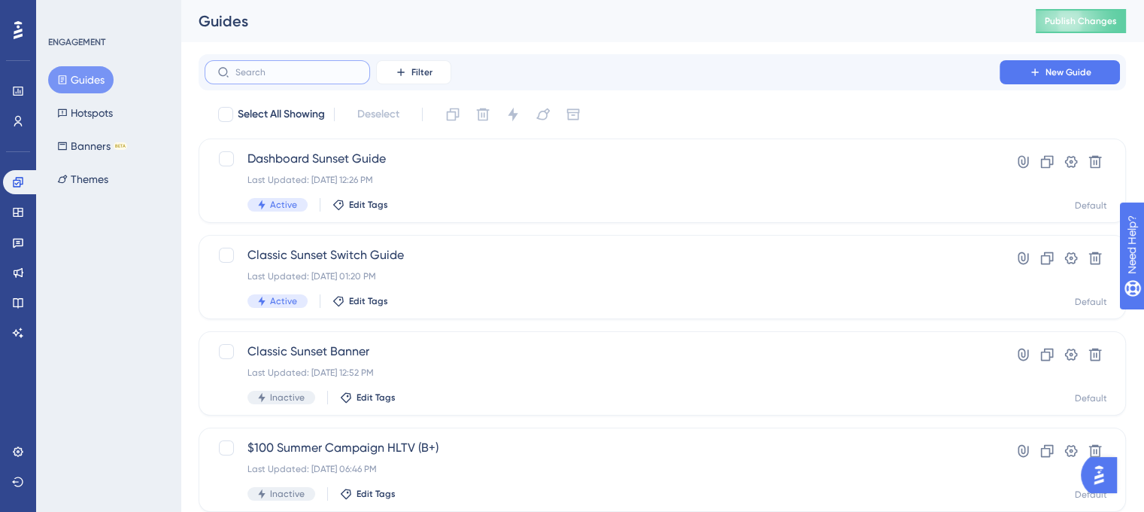
click at [286, 68] on input "text" at bounding box center [296, 72] width 122 height 11
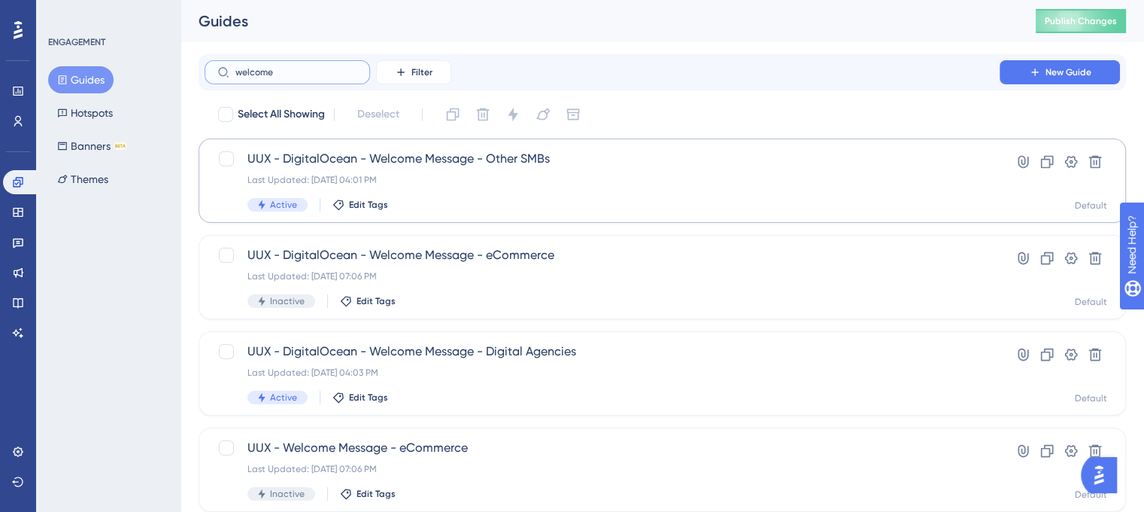
type input "welcome"
click at [304, 162] on span "UUX - DigitalOcean - Welcome Message - Other SMBs" at bounding box center [601, 159] width 709 height 18
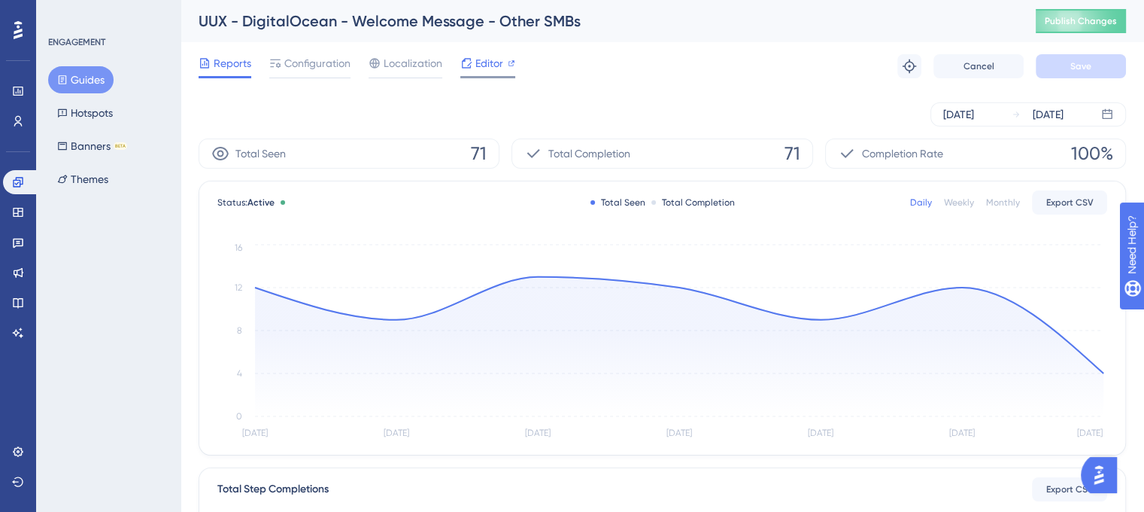
click at [484, 65] on span "Editor" at bounding box center [489, 63] width 28 height 18
click at [339, 65] on span "Configuration" at bounding box center [317, 63] width 66 height 18
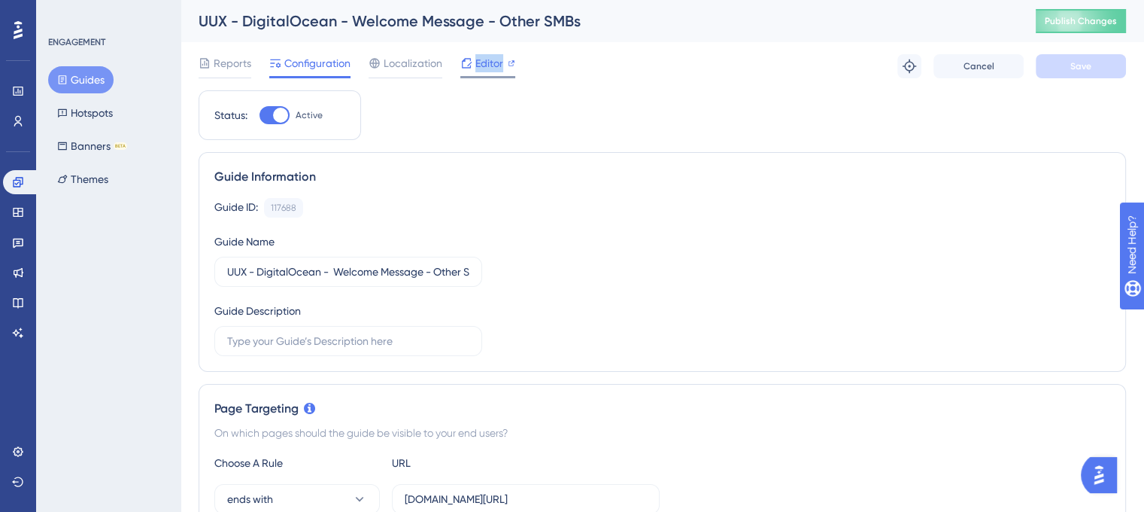
click at [490, 71] on span "Editor" at bounding box center [489, 63] width 28 height 18
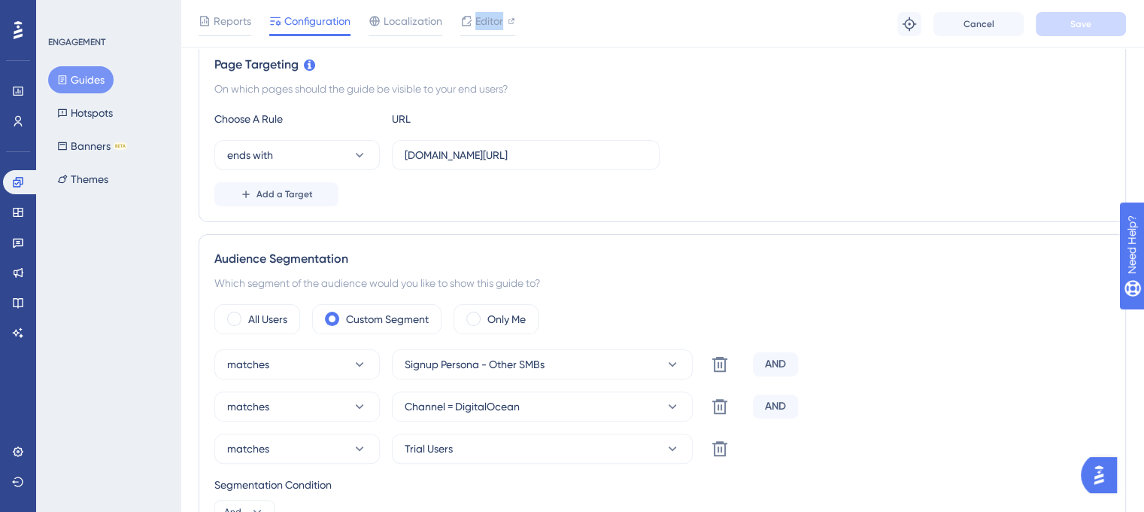
scroll to position [451, 0]
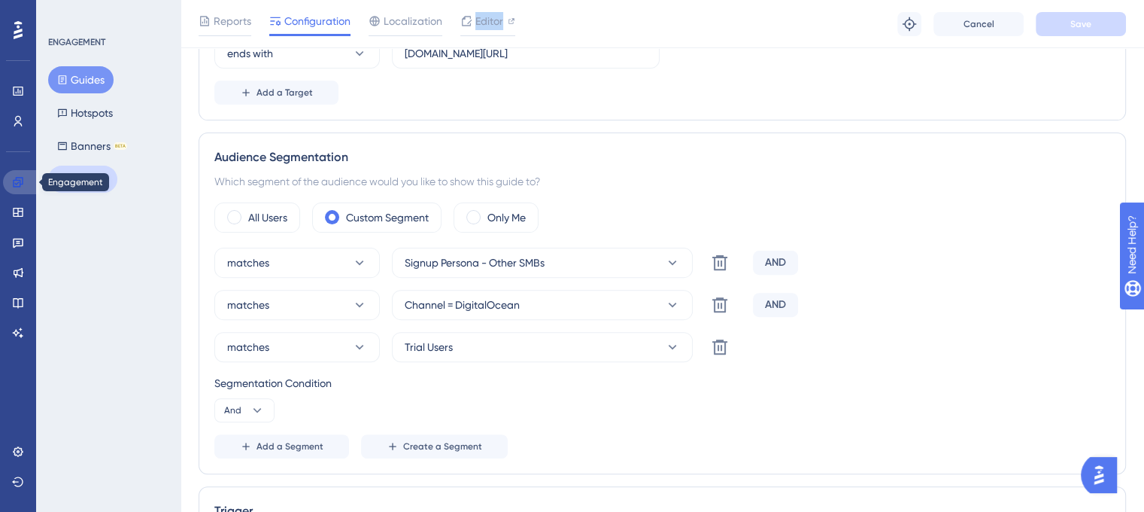
click at [18, 187] on icon at bounding box center [18, 182] width 10 height 10
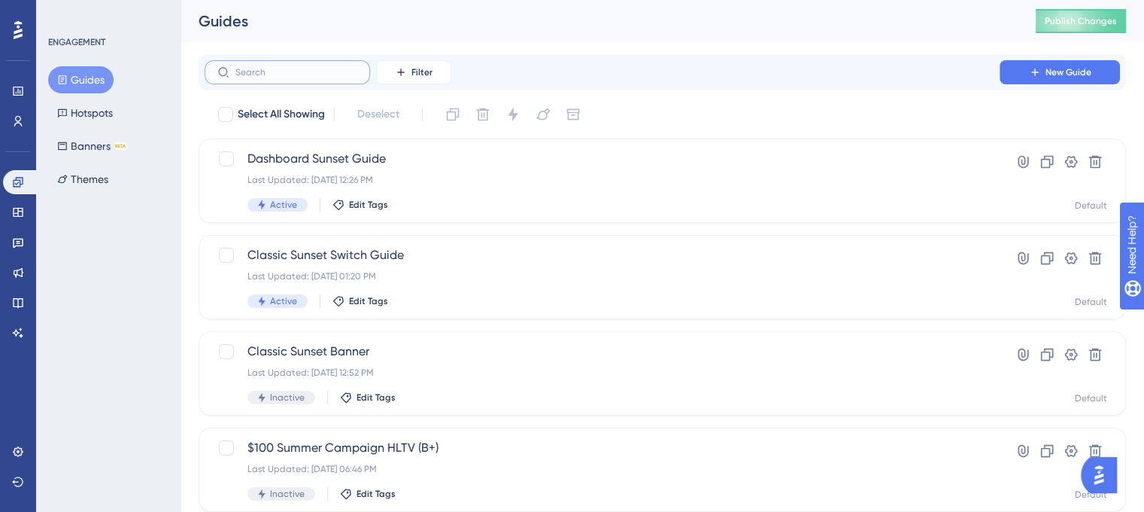
click at [301, 67] on input "text" at bounding box center [296, 72] width 122 height 11
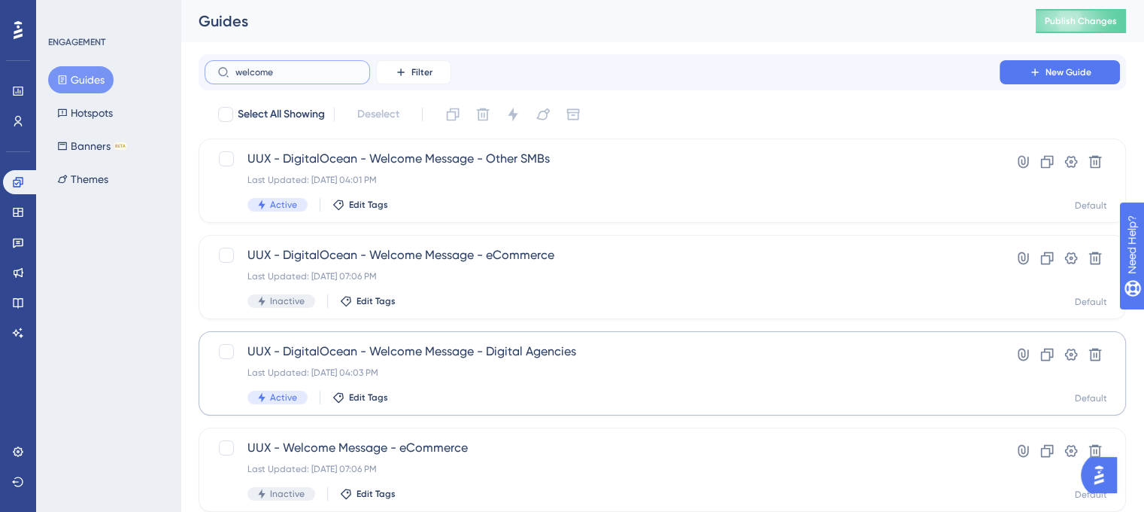
type input "welcome"
click at [457, 350] on span "UUX - DigitalOcean - Welcome Message - Digital Agencies" at bounding box center [601, 351] width 709 height 18
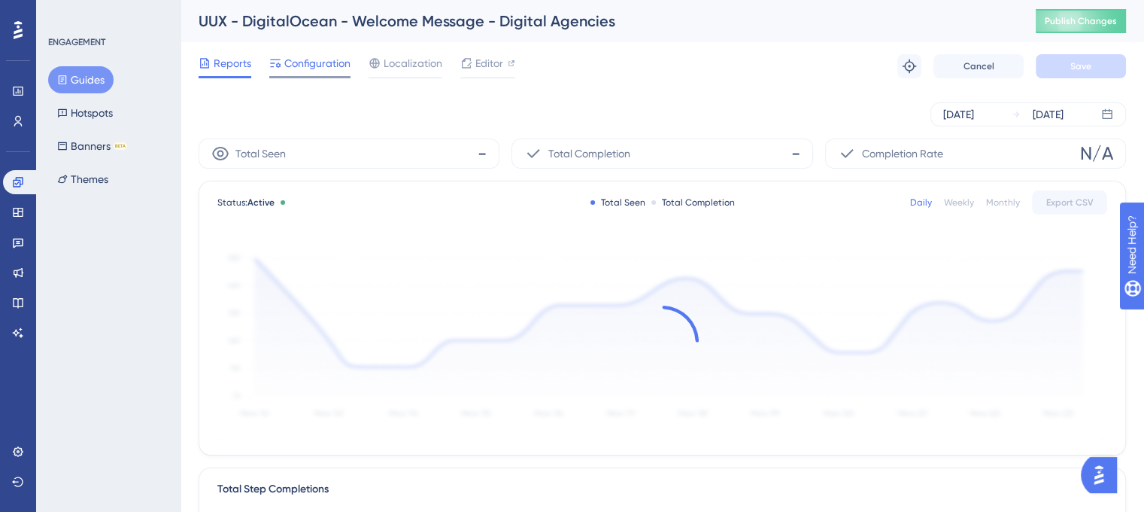
click at [327, 55] on span "Configuration" at bounding box center [317, 63] width 66 height 18
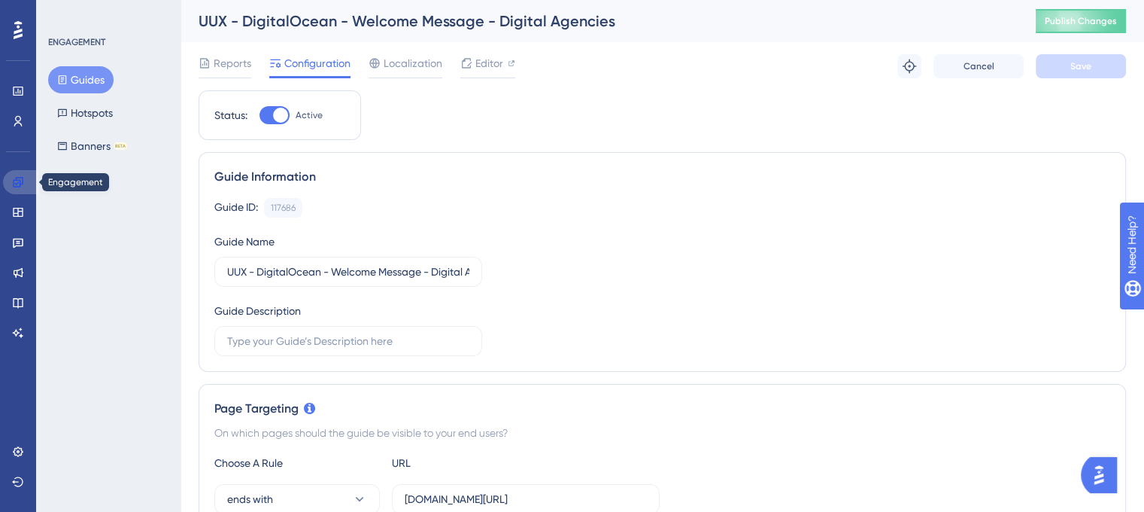
click at [12, 178] on icon at bounding box center [18, 182] width 12 height 12
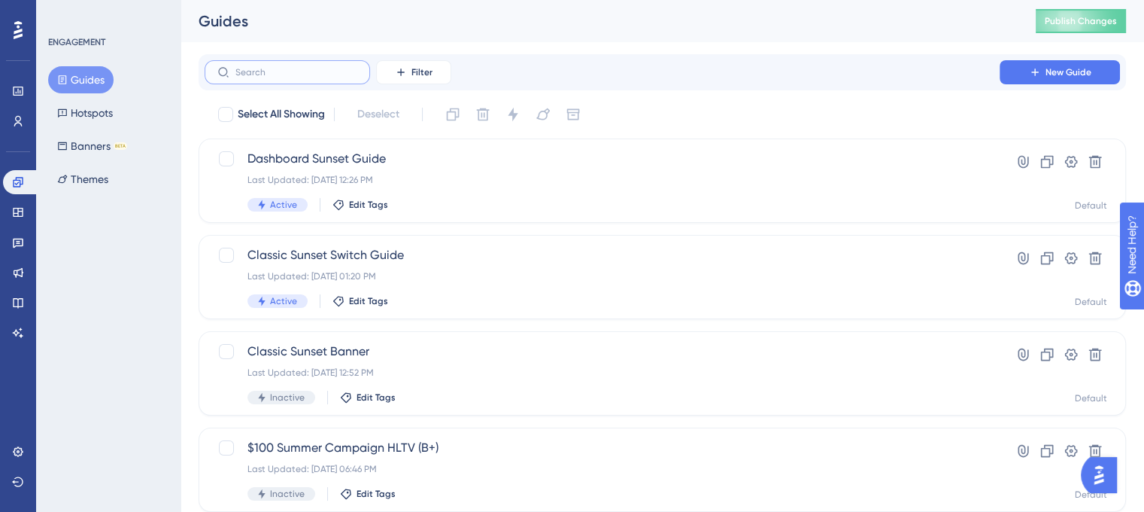
click at [286, 71] on input "text" at bounding box center [296, 72] width 122 height 11
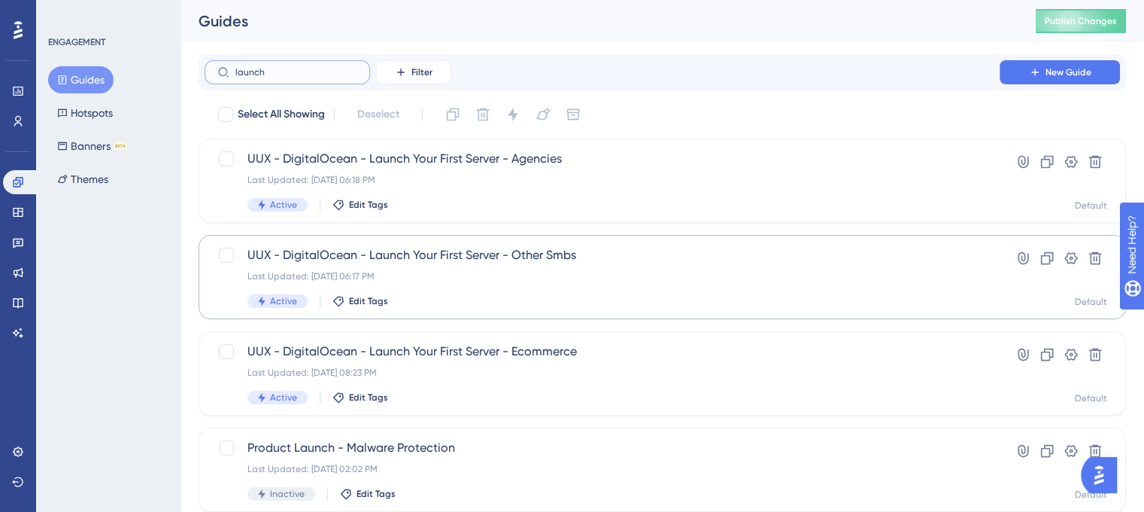
type input "launch"
click at [424, 256] on span "UUX - DigitalOcean - Launch Your First Server - Other Smbs" at bounding box center [601, 255] width 709 height 18
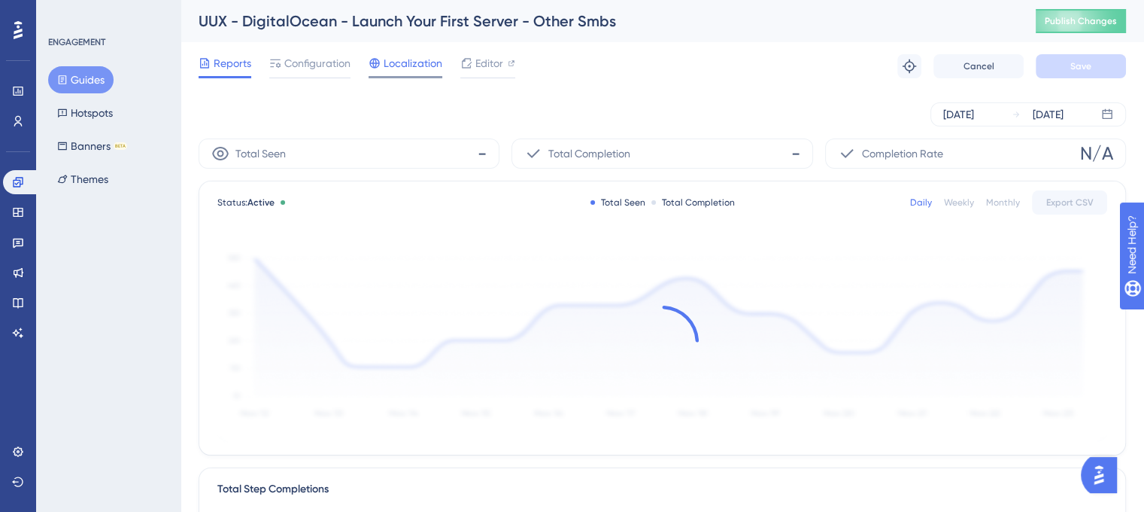
click at [400, 68] on span "Localization" at bounding box center [413, 63] width 59 height 18
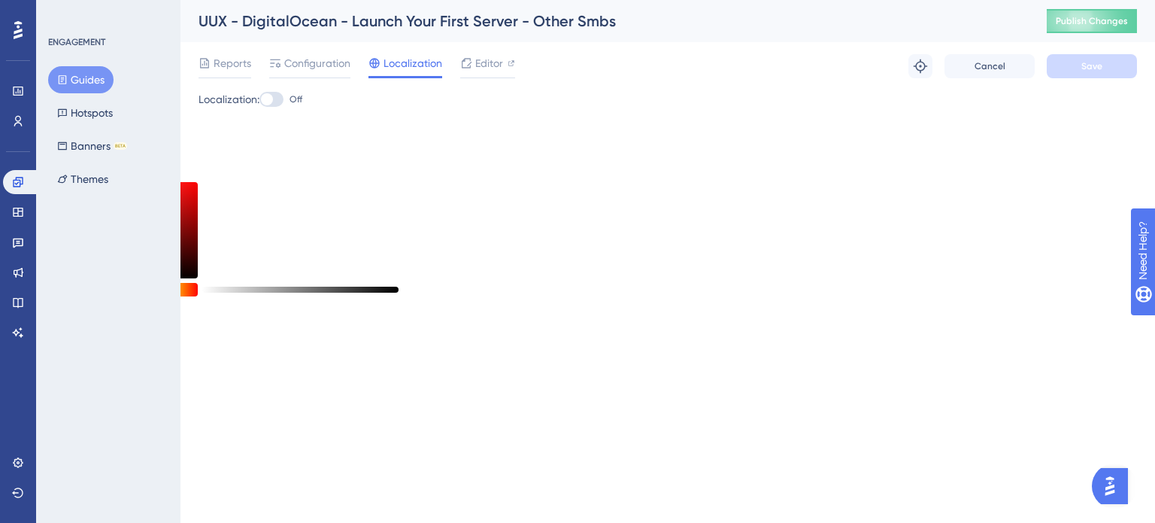
click at [265, 68] on div "Reports Configuration Localization Editor" at bounding box center [357, 66] width 317 height 24
click at [287, 68] on span "Configuration" at bounding box center [317, 63] width 66 height 18
click at [24, 187] on link at bounding box center [21, 182] width 36 height 24
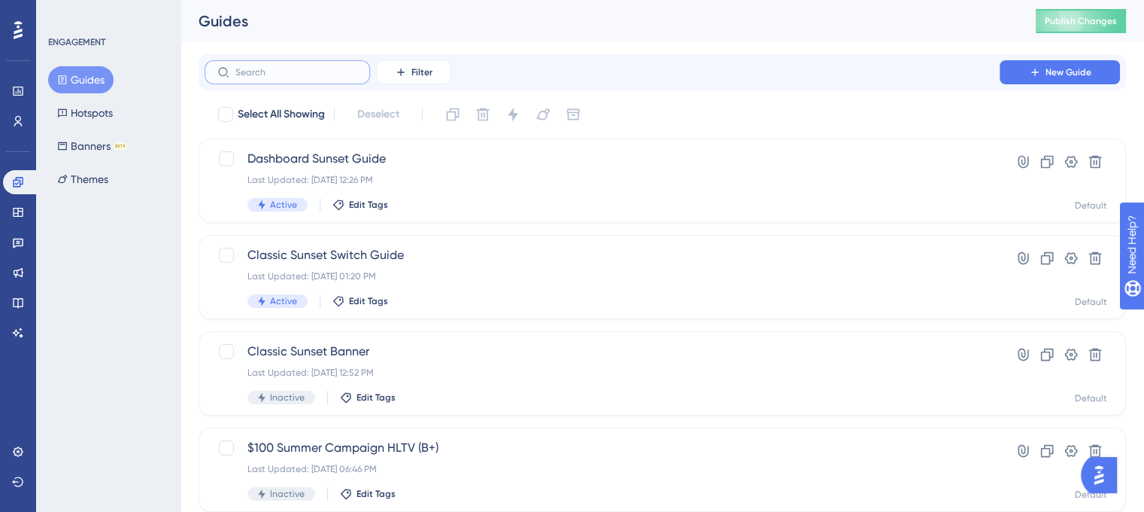
click at [290, 76] on input "text" at bounding box center [296, 72] width 122 height 11
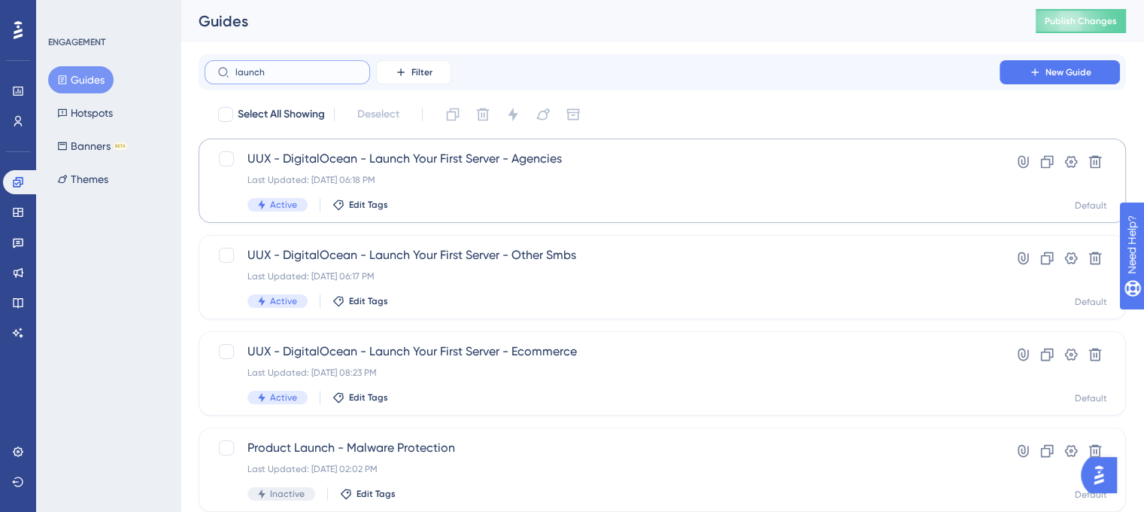
type input "launch"
click at [390, 161] on span "UUX - DigitalOcean - Launch Your First Server - Agencies" at bounding box center [601, 159] width 709 height 18
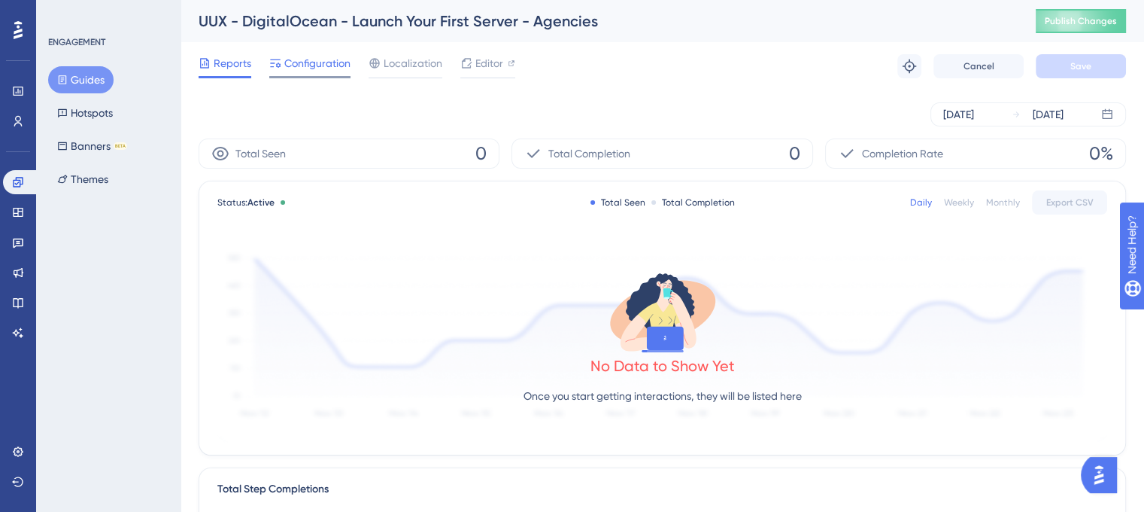
click at [313, 68] on span "Configuration" at bounding box center [317, 63] width 66 height 18
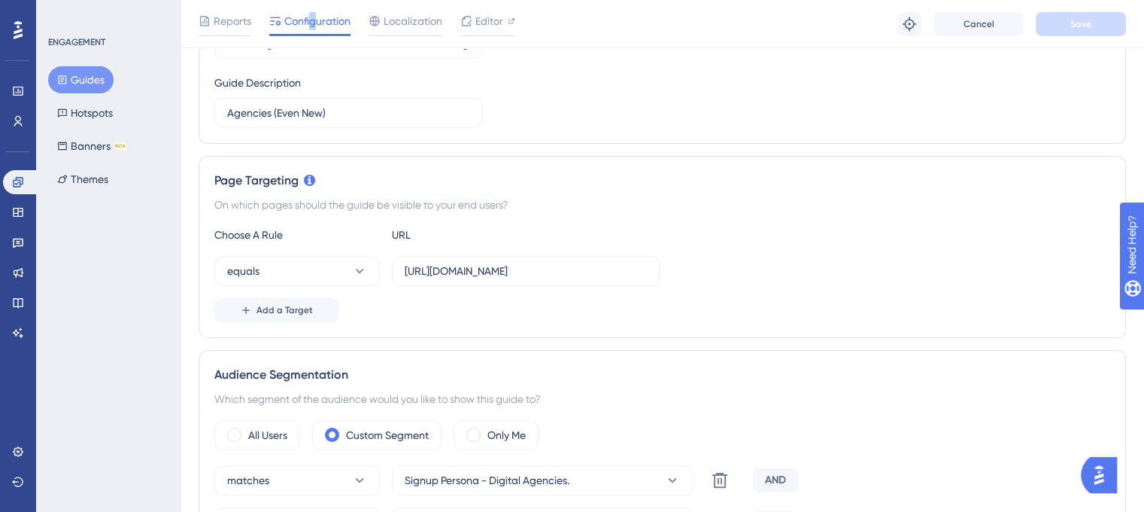
scroll to position [451, 0]
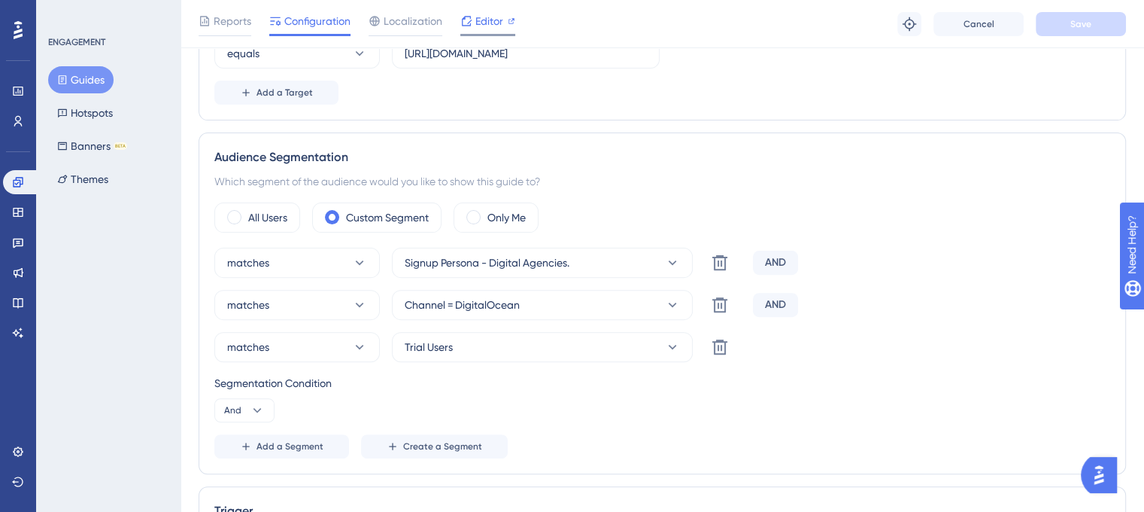
click at [466, 23] on icon at bounding box center [466, 21] width 12 height 12
click at [487, 12] on span "Editor" at bounding box center [489, 21] width 28 height 18
click at [15, 186] on icon at bounding box center [18, 182] width 10 height 10
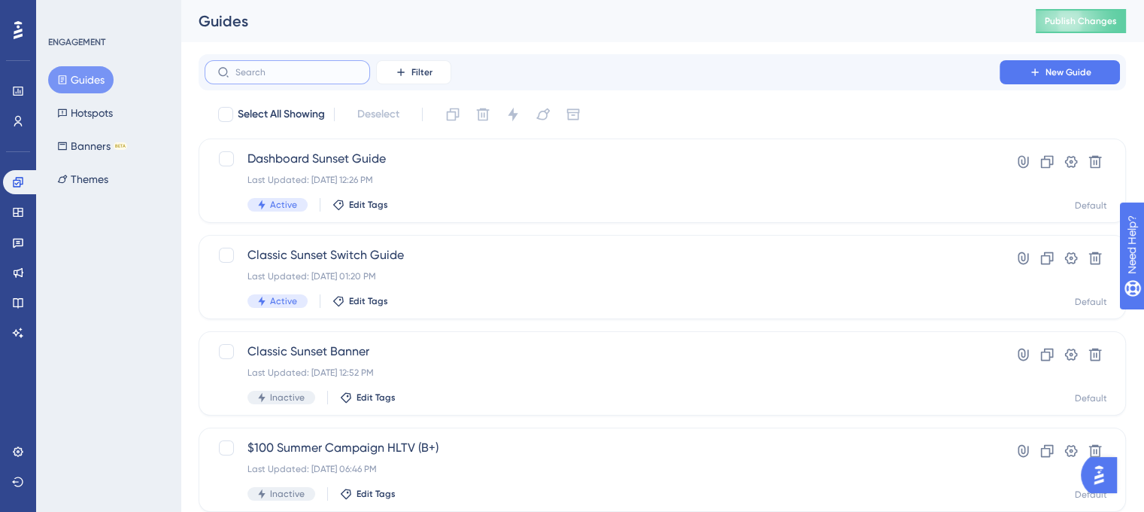
click at [244, 74] on input "text" at bounding box center [296, 72] width 122 height 11
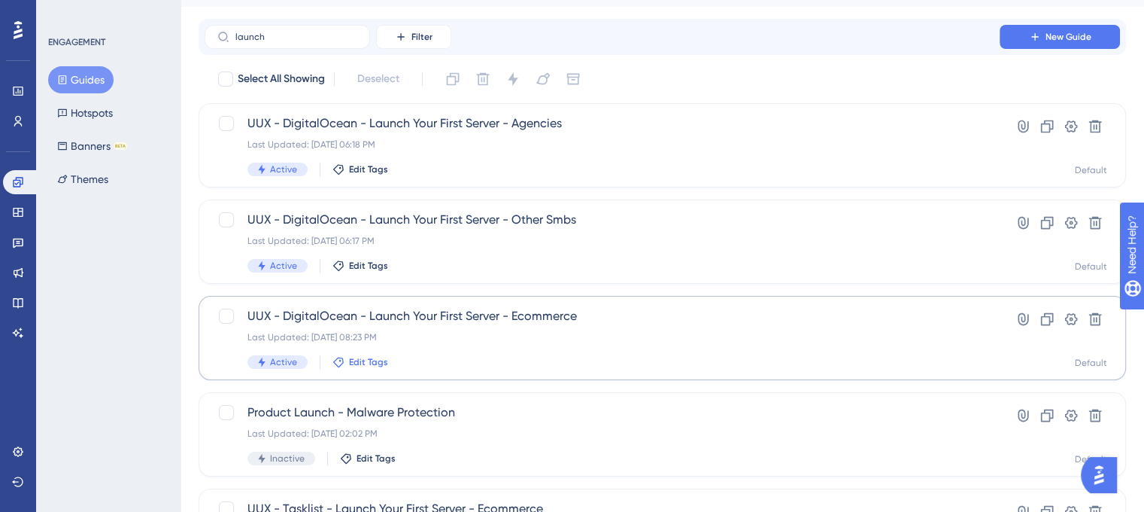
scroll to position [35, 0]
click at [263, 41] on input "launch" at bounding box center [296, 37] width 122 height 11
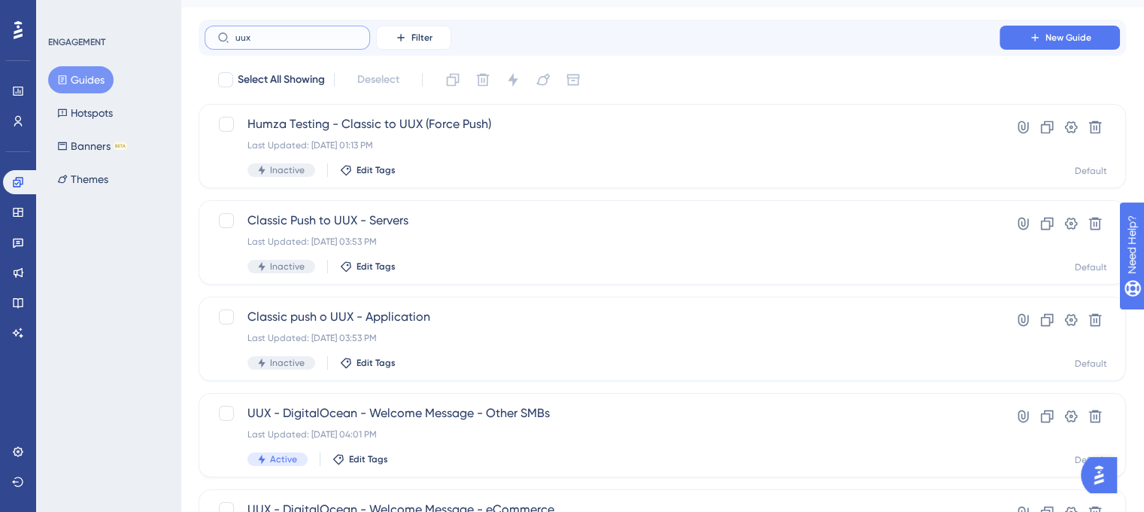
type input "uux t"
checkbox input "true"
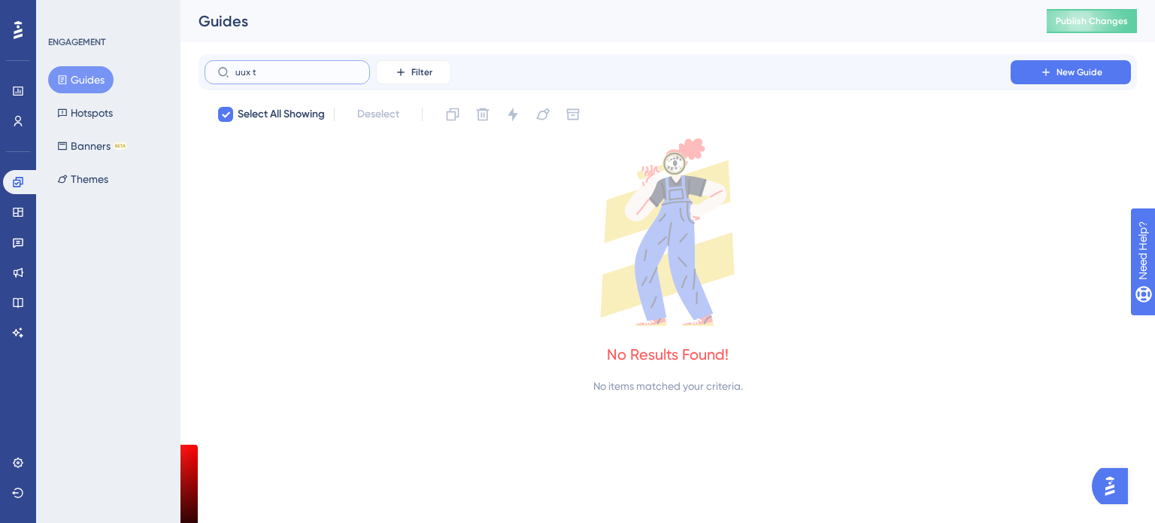
type input "uux"
checkbox input "false"
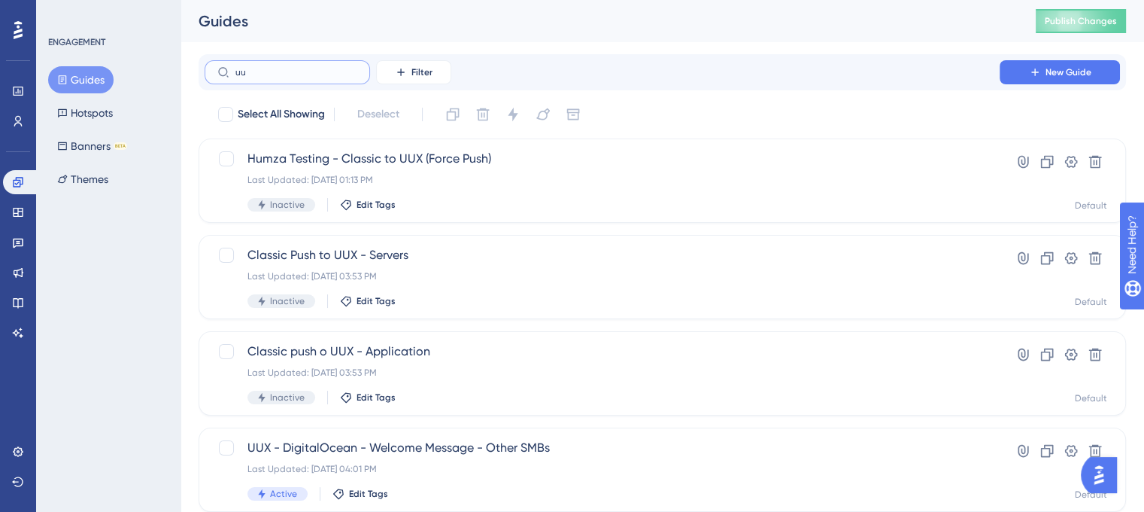
type input "u"
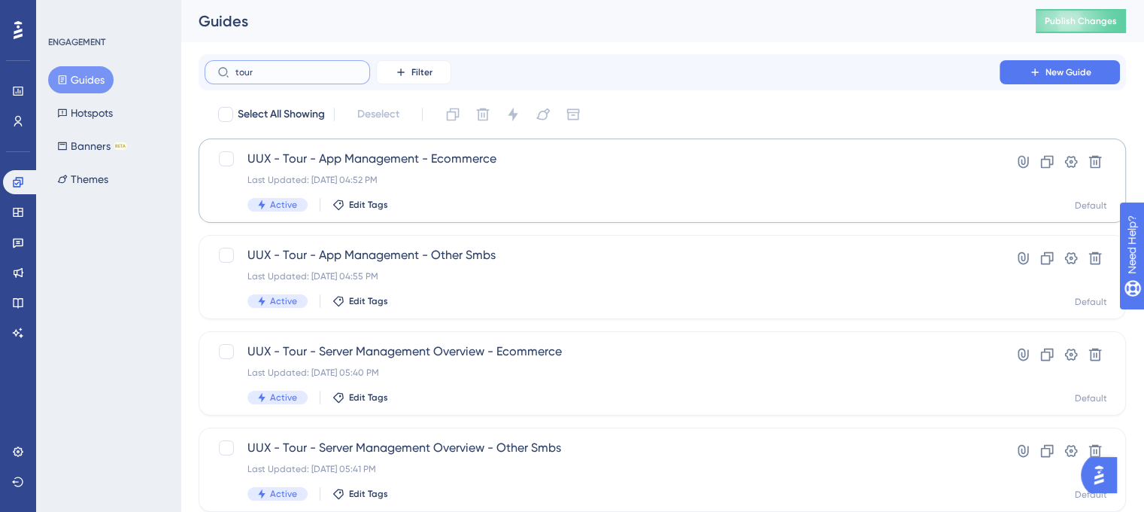
type input "tour"
click at [334, 153] on span "UUX - Tour - App Management - Ecommerce" at bounding box center [601, 159] width 709 height 18
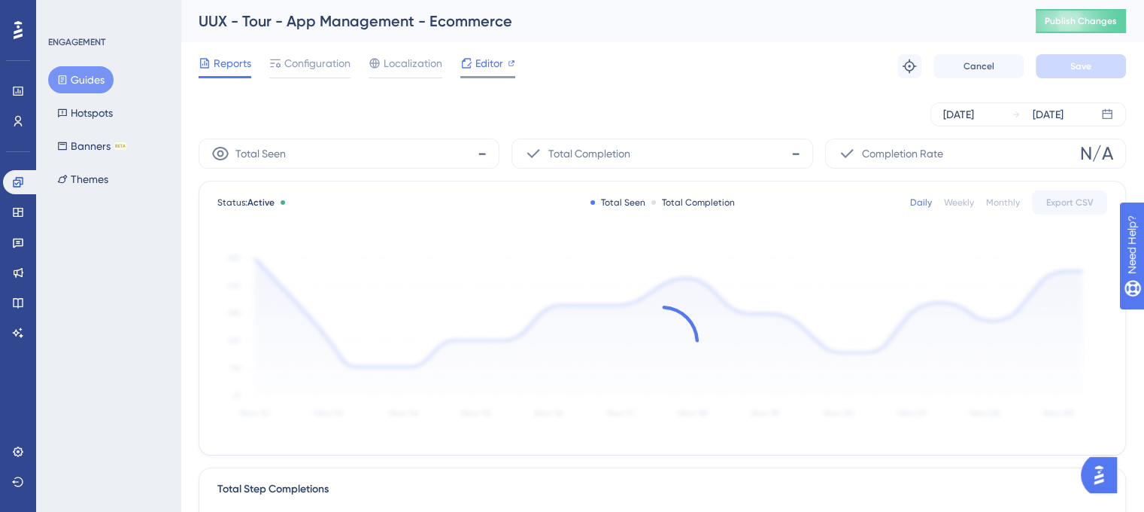
click at [481, 57] on span "Editor" at bounding box center [489, 63] width 28 height 18
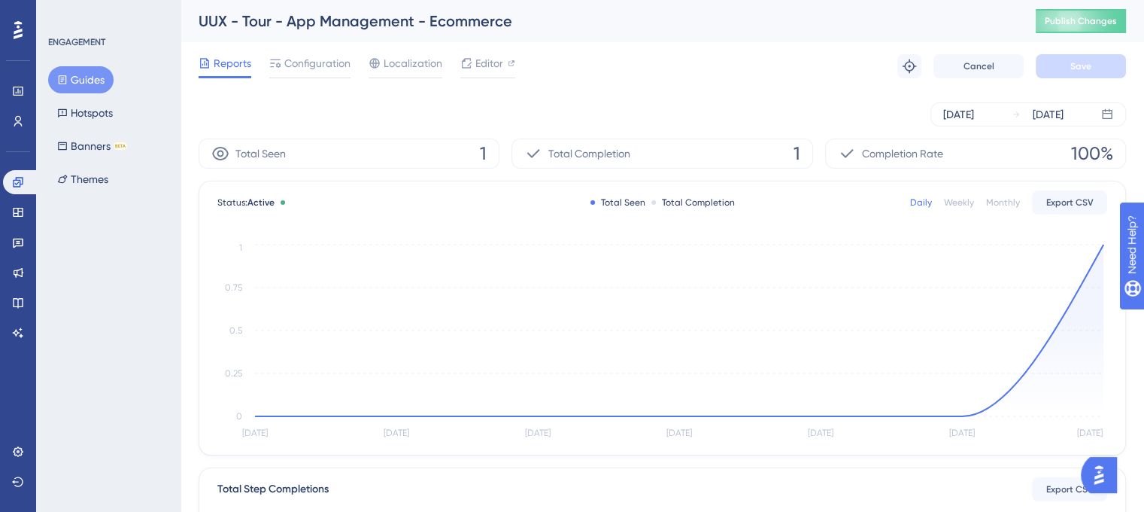
click at [322, 79] on div "Reports Configuration Localization Editor Troubleshoot Cancel Save" at bounding box center [663, 66] width 928 height 48
click at [323, 72] on div "Configuration" at bounding box center [309, 66] width 81 height 24
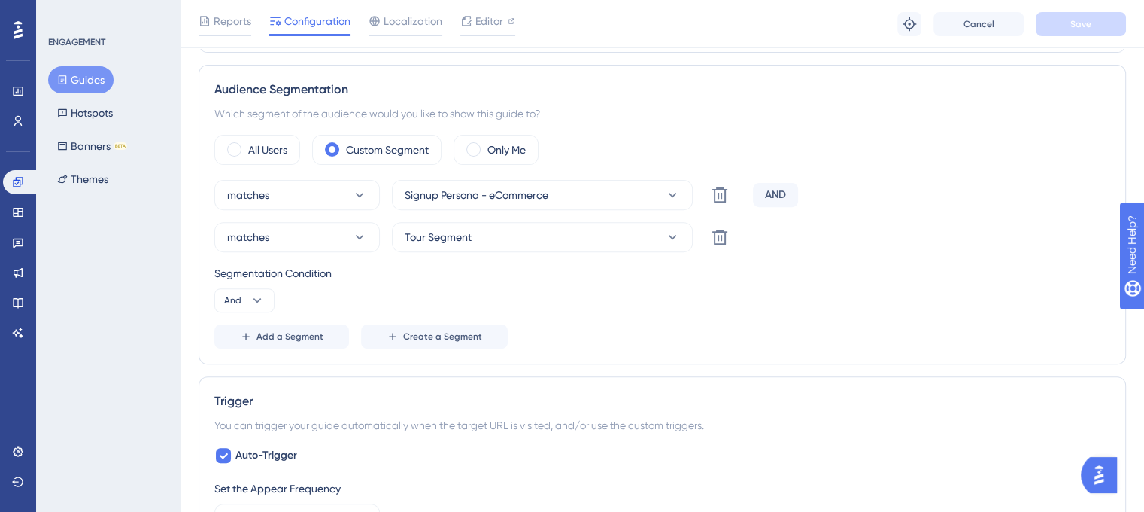
scroll to position [527, 0]
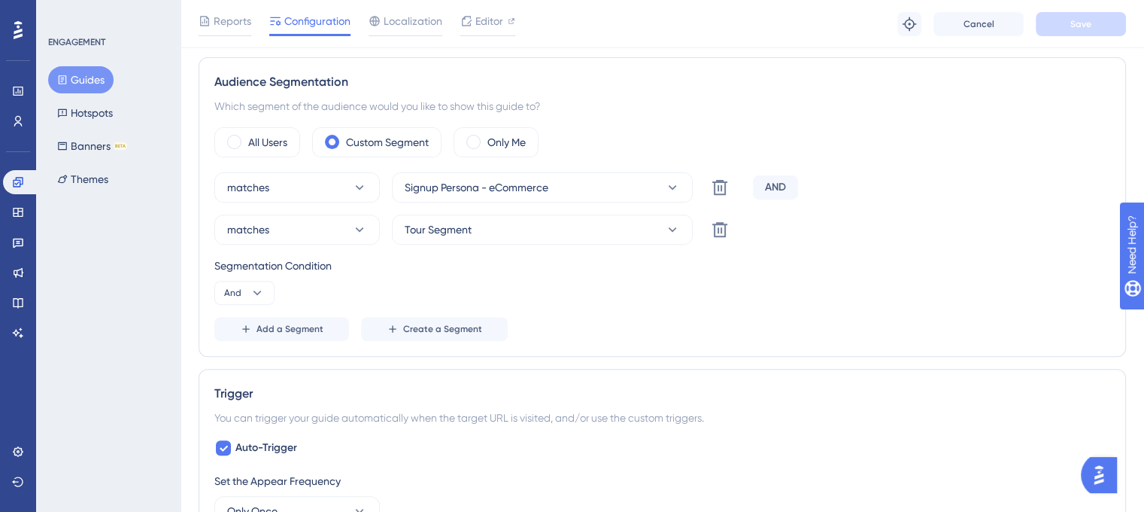
drag, startPoint x: 84, startPoint y: 81, endPoint x: 36, endPoint y: 153, distance: 86.2
click at [84, 81] on button "Guides" at bounding box center [80, 79] width 65 height 27
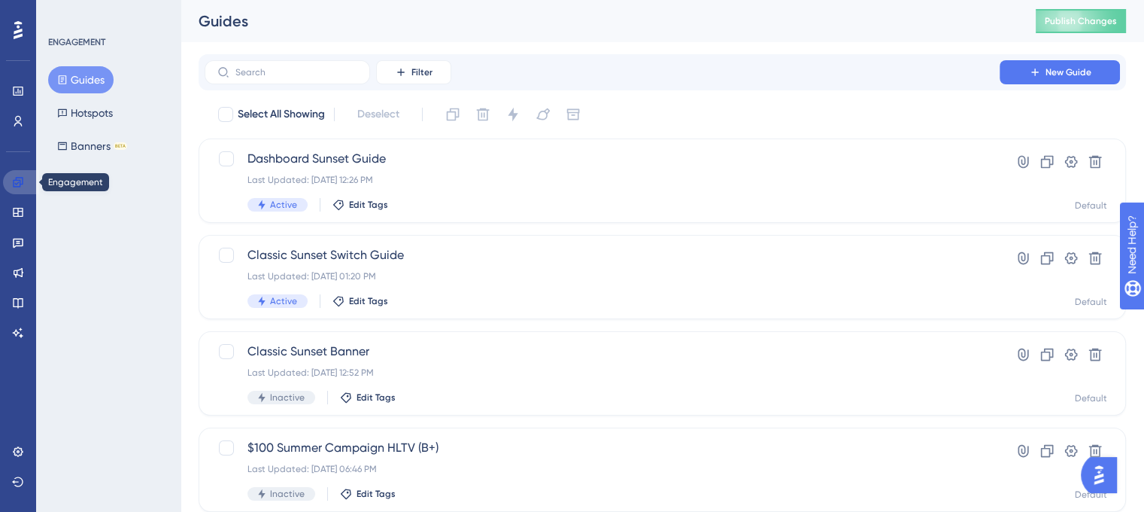
click at [19, 183] on icon at bounding box center [18, 182] width 12 height 12
click at [274, 67] on input "text" at bounding box center [296, 72] width 122 height 11
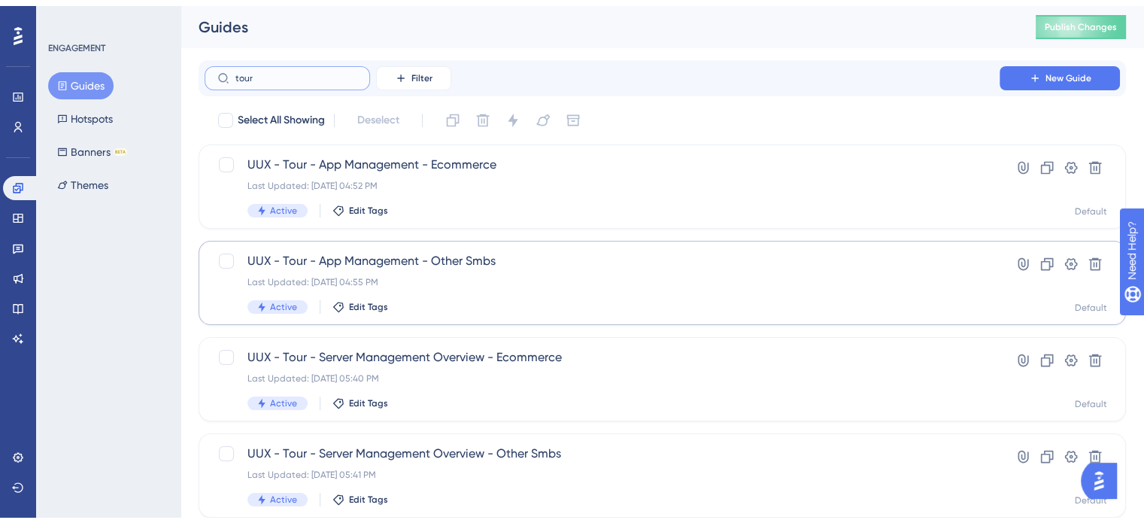
scroll to position [75, 0]
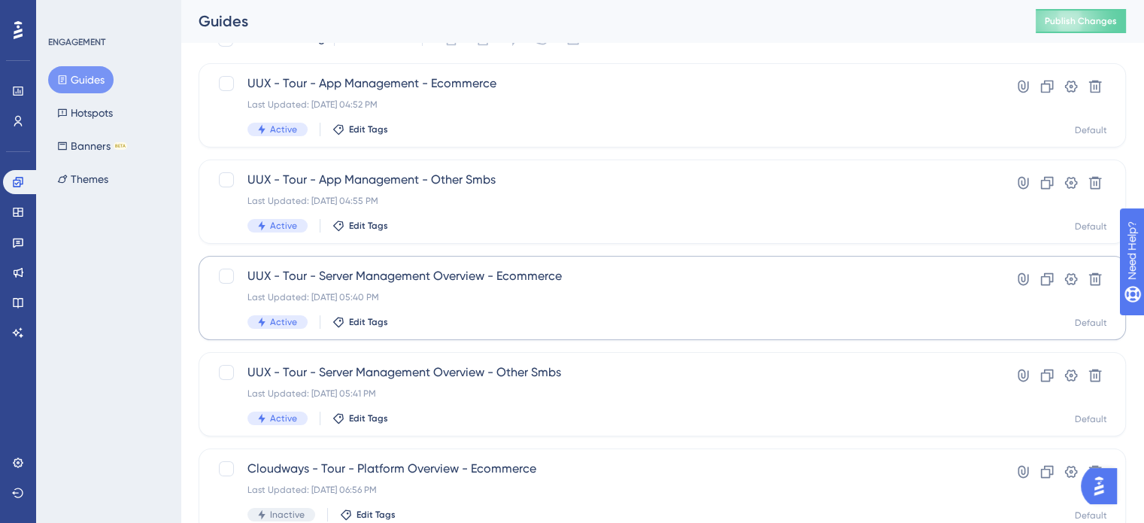
type input "tour"
click at [432, 272] on span "UUX - Tour - Server Management Overview - Ecommerce" at bounding box center [601, 276] width 709 height 18
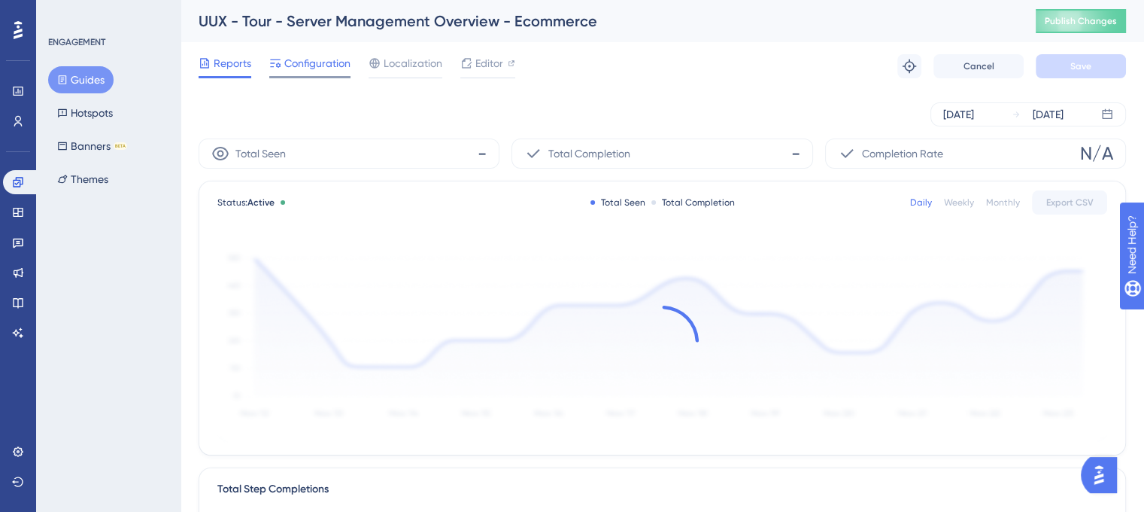
click at [329, 68] on span "Configuration" at bounding box center [317, 63] width 66 height 18
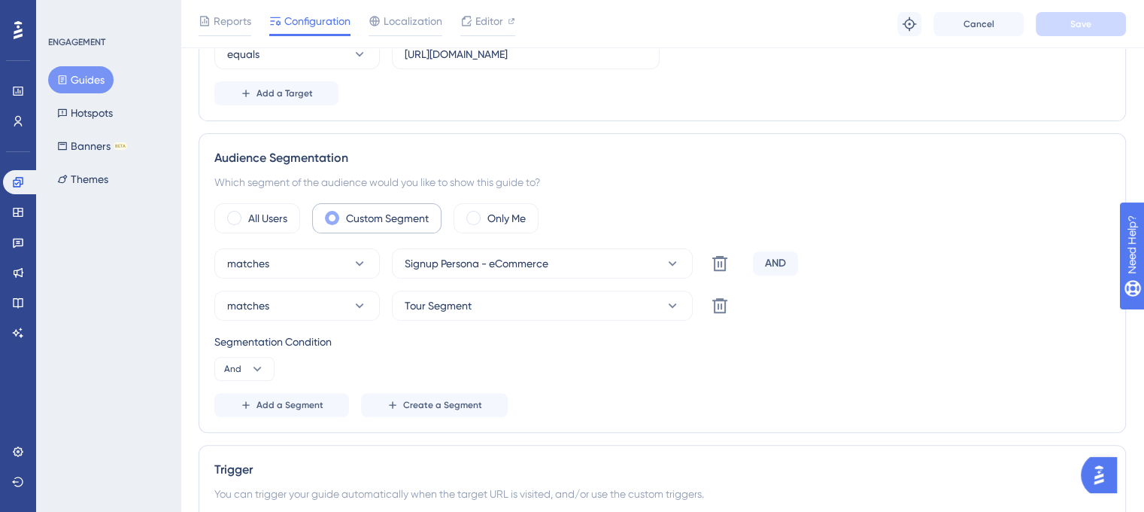
scroll to position [451, 0]
